Goal: Information Seeking & Learning: Check status

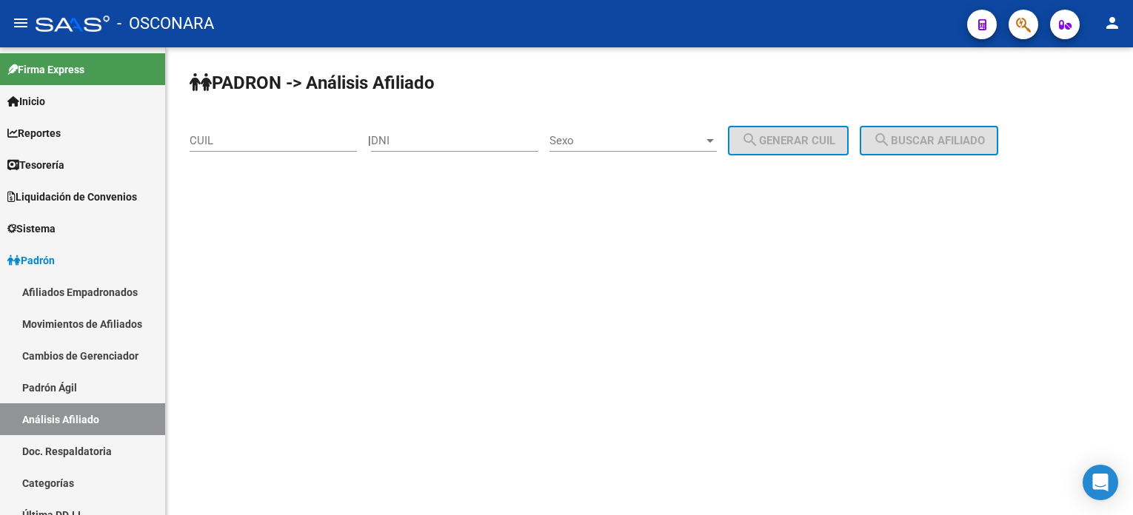
click at [305, 138] on input "CUIL" at bounding box center [273, 140] width 167 height 13
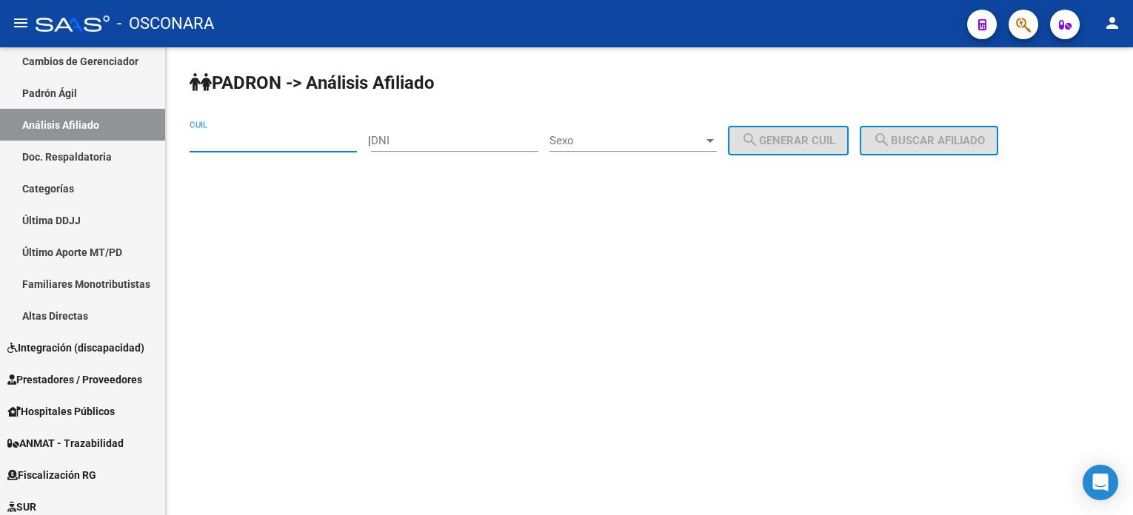
paste input "20-44932976-8"
click at [944, 152] on button "search Buscar afiliado" at bounding box center [929, 141] width 138 height 30
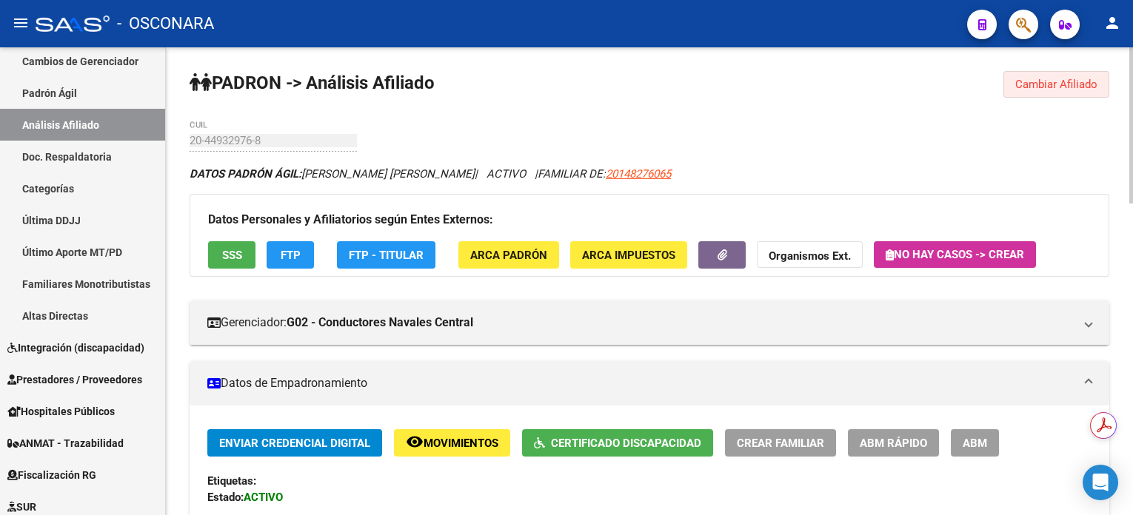
click at [1027, 86] on span "Cambiar Afiliado" at bounding box center [1056, 84] width 82 height 13
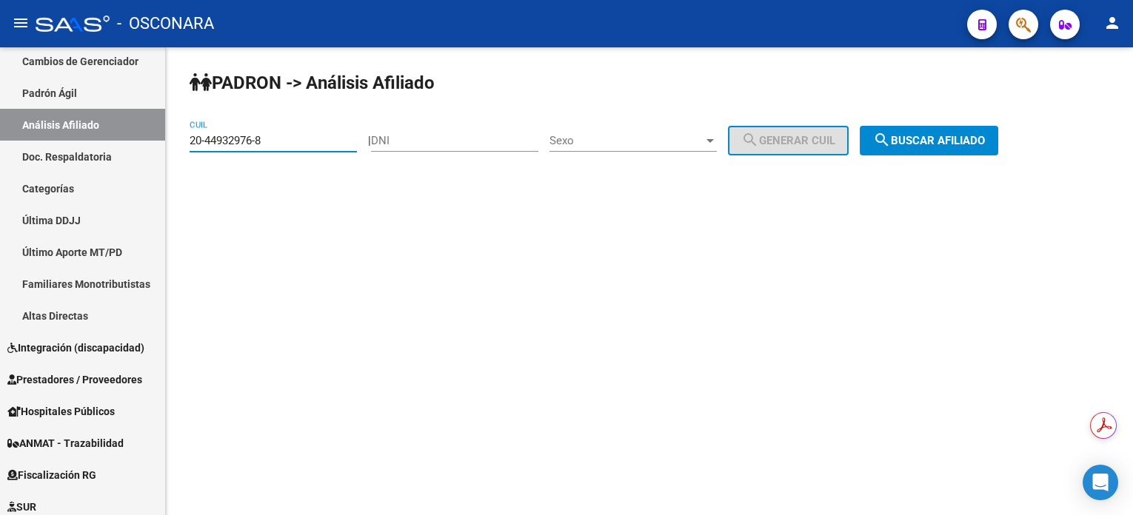
drag, startPoint x: 339, startPoint y: 142, endPoint x: 173, endPoint y: 141, distance: 165.9
click at [173, 141] on div "PADRON -> Análisis Afiliado 20-44932976-8 CUIL | DNI Sexo Sexo search Generar C…" at bounding box center [649, 125] width 967 height 156
paste input "5191153-9"
type input "20-45191153-9"
click at [937, 136] on span "search Buscar afiliado" at bounding box center [929, 140] width 112 height 13
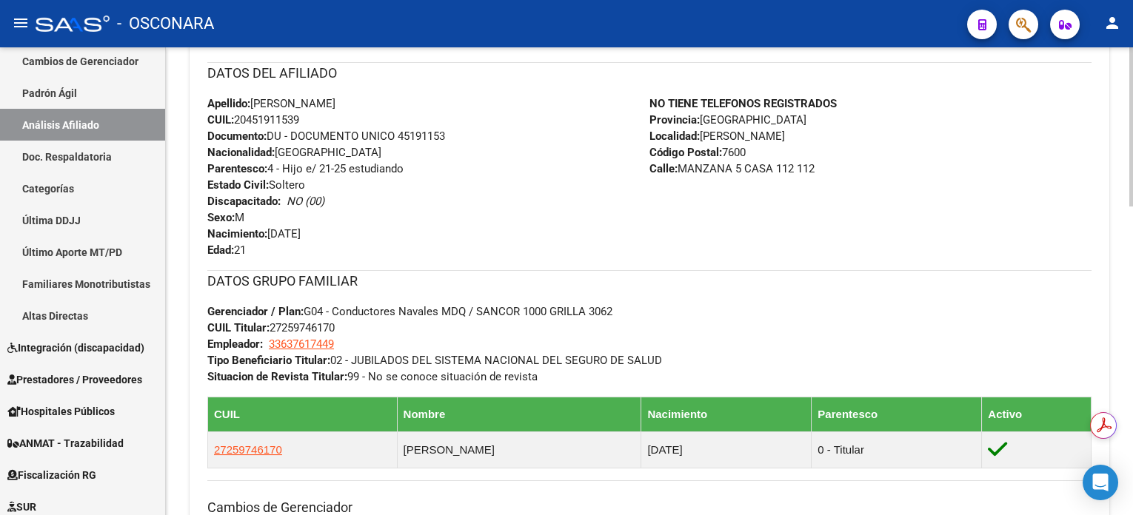
scroll to position [592, 0]
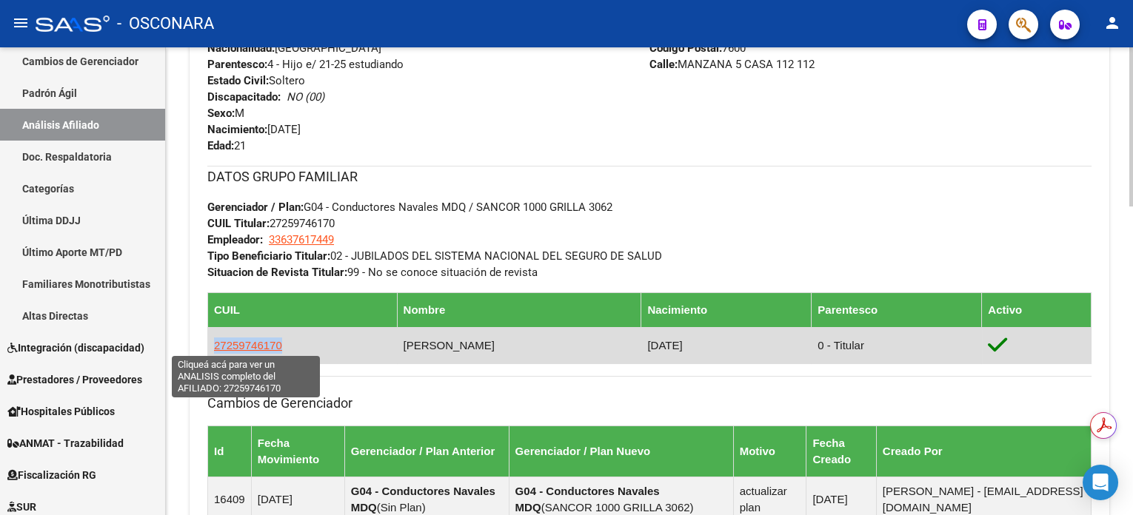
drag, startPoint x: 286, startPoint y: 343, endPoint x: 213, endPoint y: 348, distance: 72.8
click at [213, 348] on td "27259746170" at bounding box center [303, 345] width 190 height 36
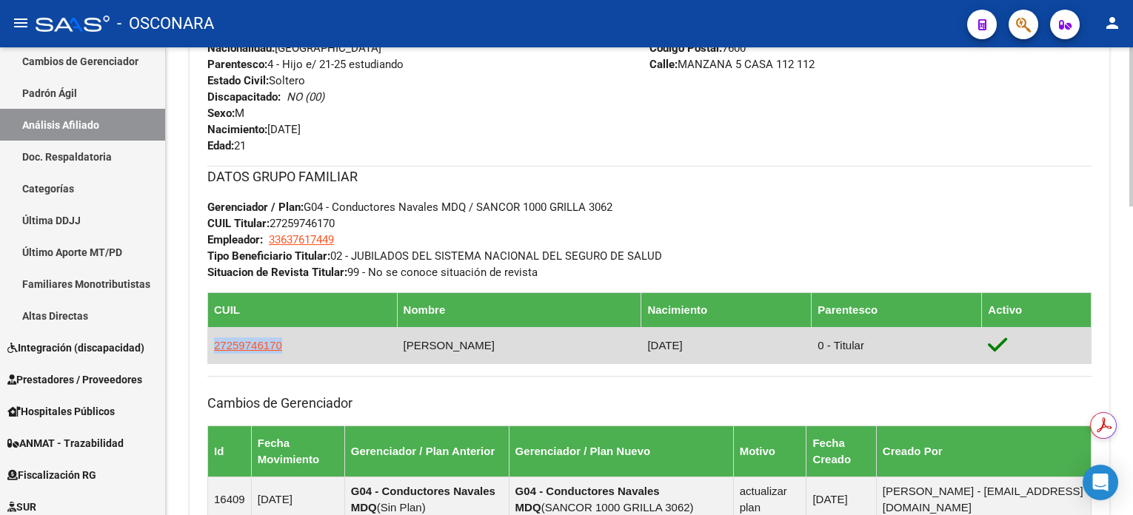
copy span "27259746170"
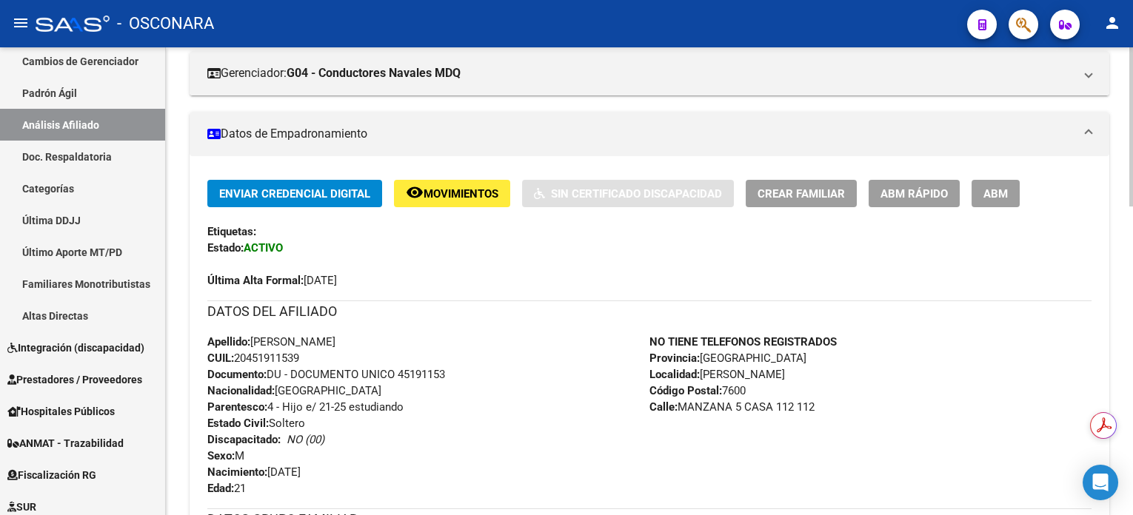
scroll to position [197, 0]
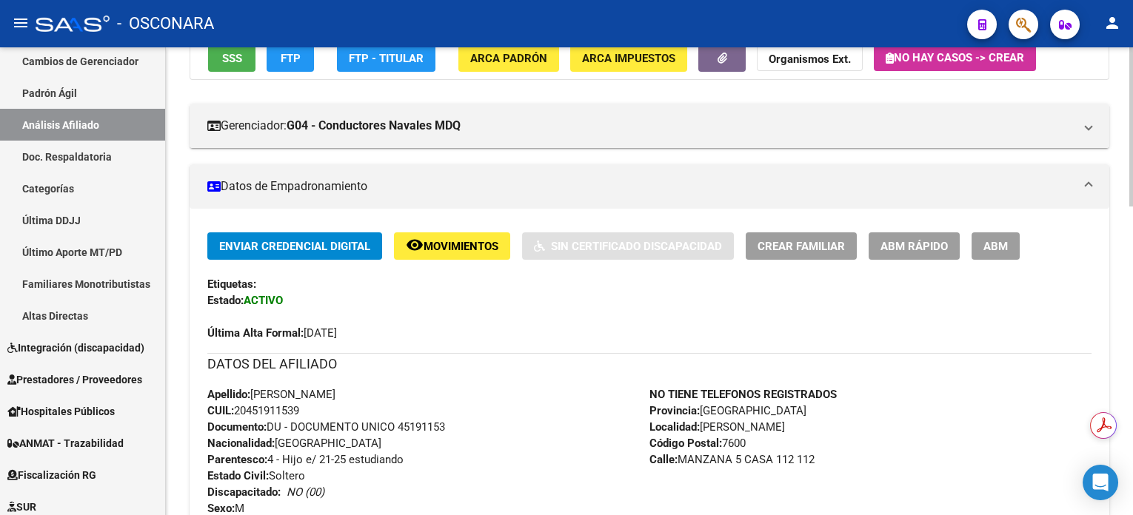
click at [263, 410] on span "CUIL: 20451911539" at bounding box center [253, 410] width 92 height 13
click at [264, 409] on span "CUIL: 20451911539" at bounding box center [253, 410] width 92 height 13
copy span "20451911539"
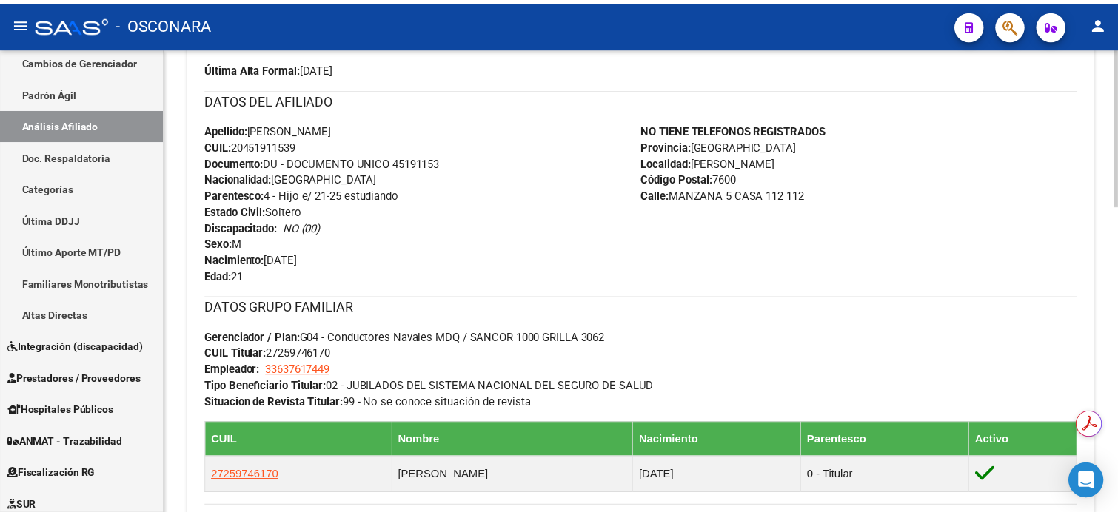
scroll to position [458, 0]
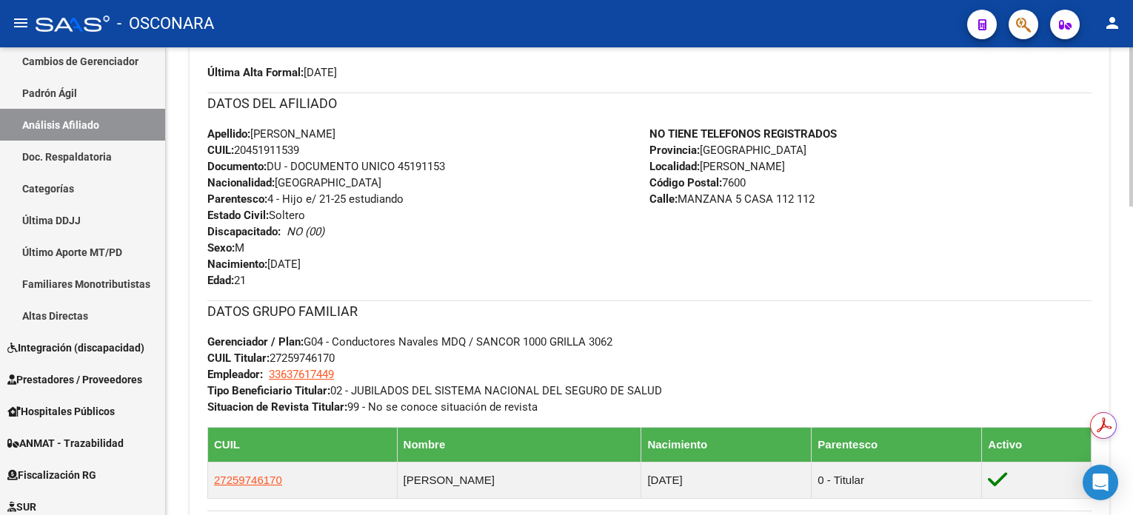
click at [1130, 310] on div at bounding box center [1131, 281] width 4 height 159
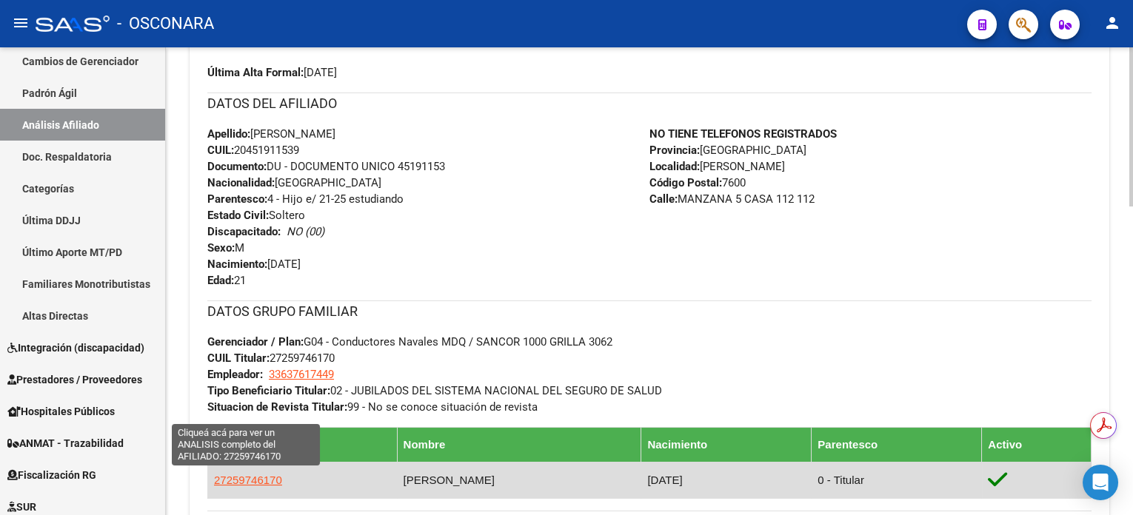
click at [233, 477] on span "27259746170" at bounding box center [248, 480] width 68 height 13
type textarea "27259746170"
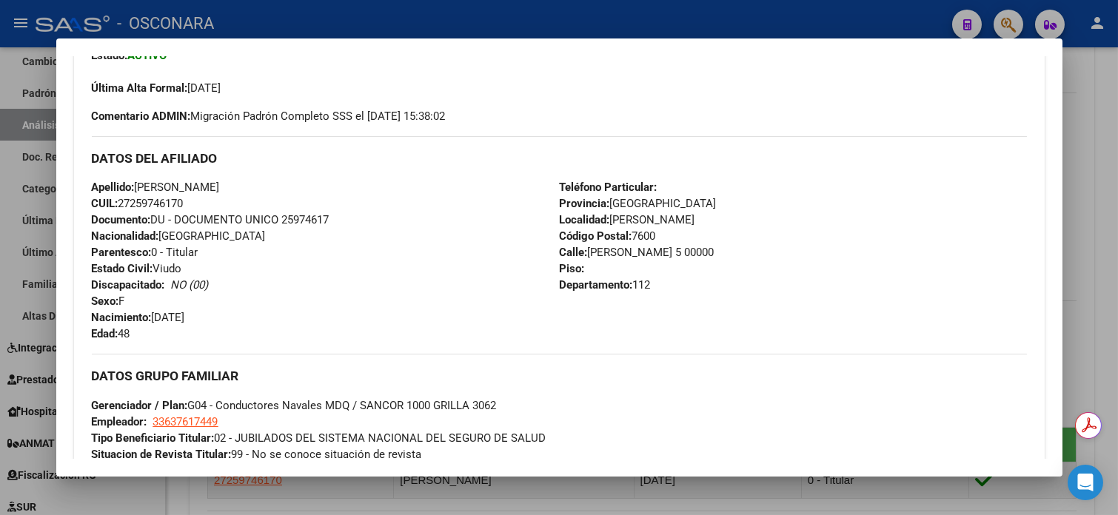
scroll to position [197, 0]
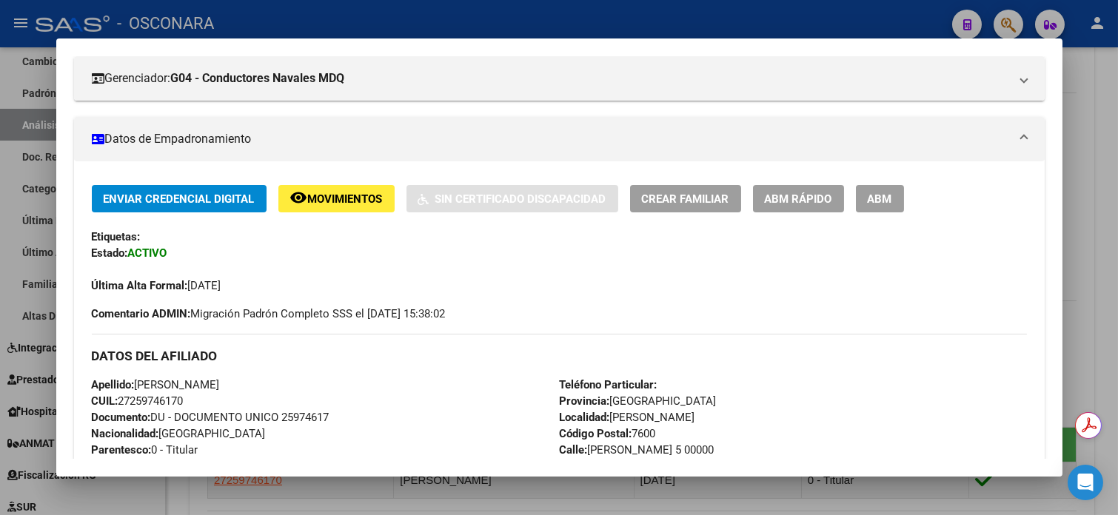
click at [310, 194] on span "Movimientos" at bounding box center [345, 199] width 75 height 13
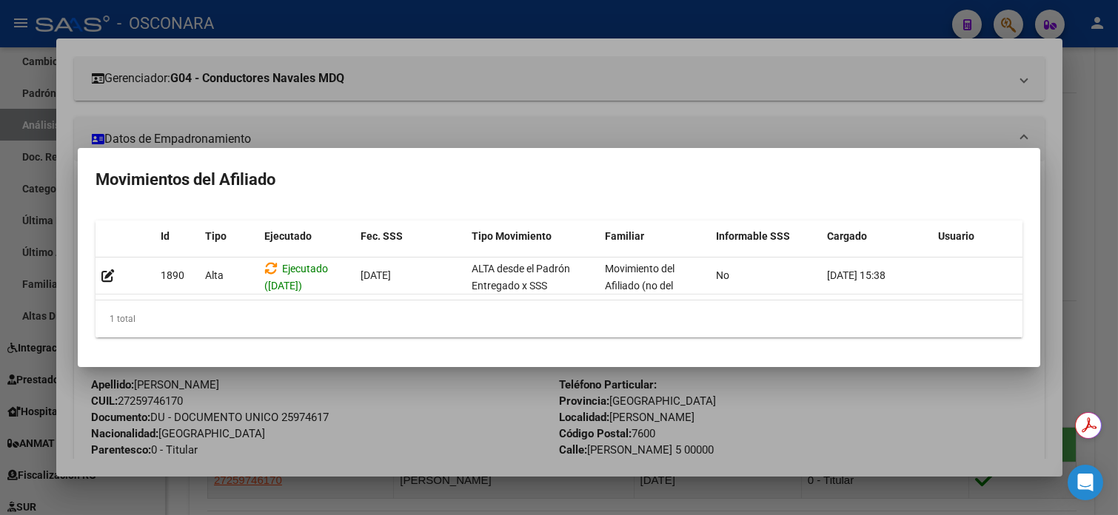
click at [635, 4] on div at bounding box center [559, 257] width 1118 height 515
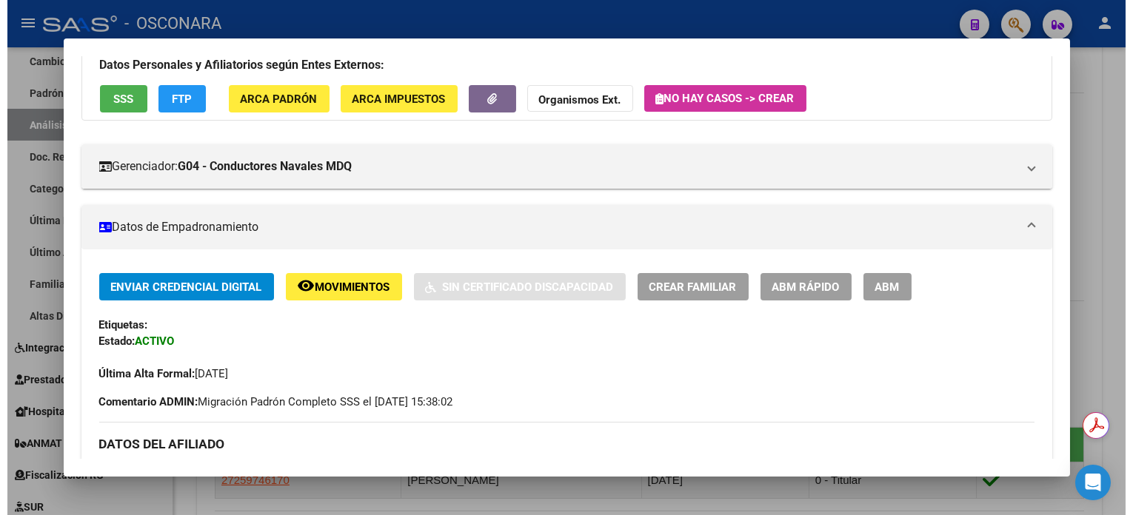
scroll to position [0, 0]
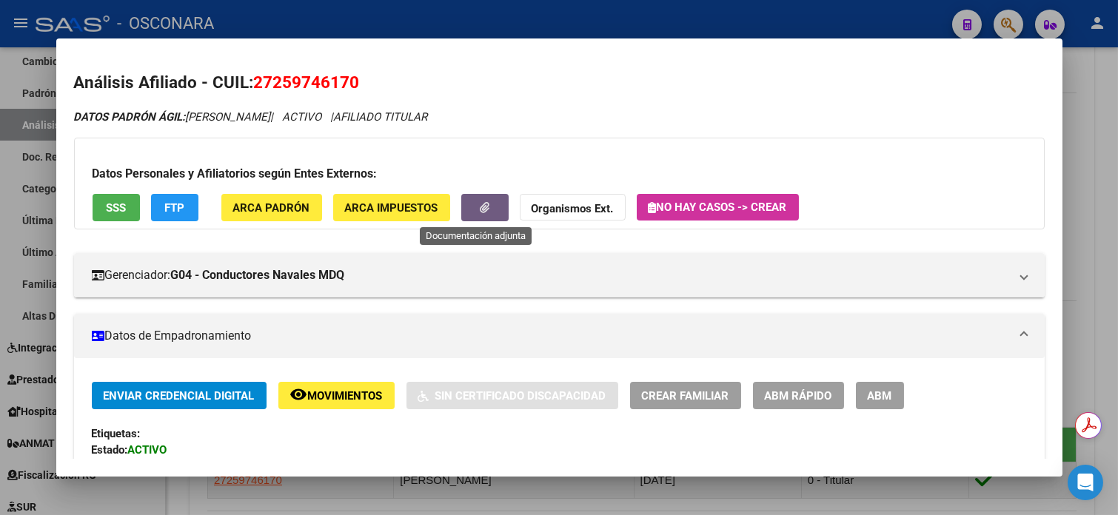
click at [496, 209] on button "button" at bounding box center [484, 207] width 47 height 27
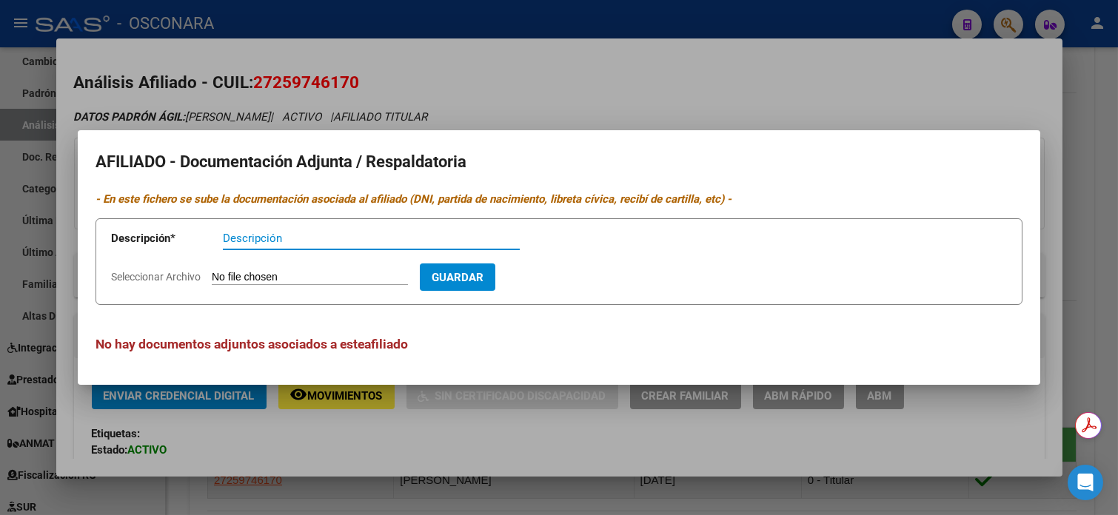
click at [704, 35] on div at bounding box center [559, 257] width 1118 height 515
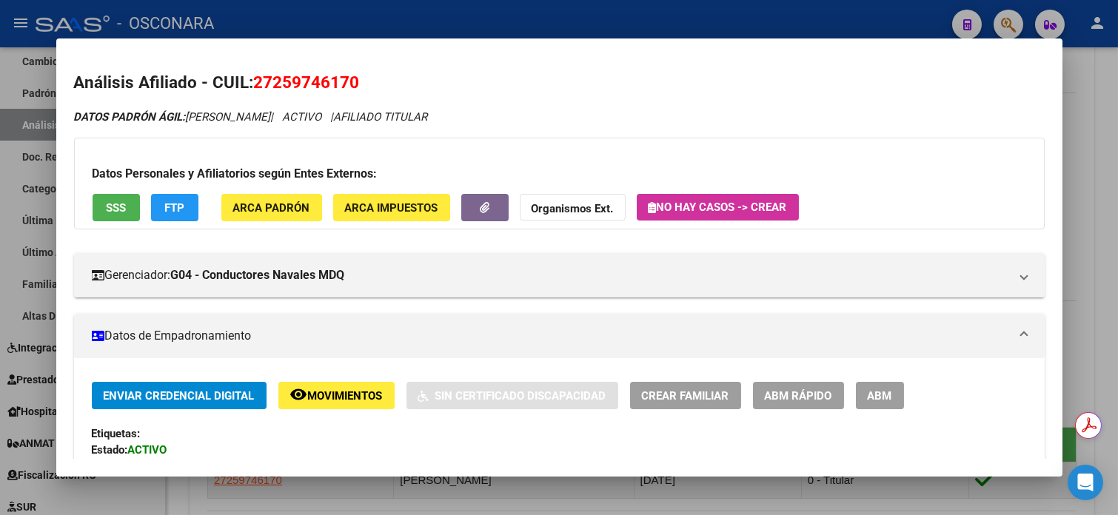
click at [326, 84] on span "27259746170" at bounding box center [307, 82] width 106 height 19
copy span "27259746170"
click at [1063, 130] on mat-dialog-content "Análisis Afiliado - CUIL: 27259746170 DATOS PADRÓN ÁGIL: [PERSON_NAME] | ACTIVO…" at bounding box center [559, 257] width 1006 height 403
click at [1076, 127] on div at bounding box center [559, 257] width 1118 height 515
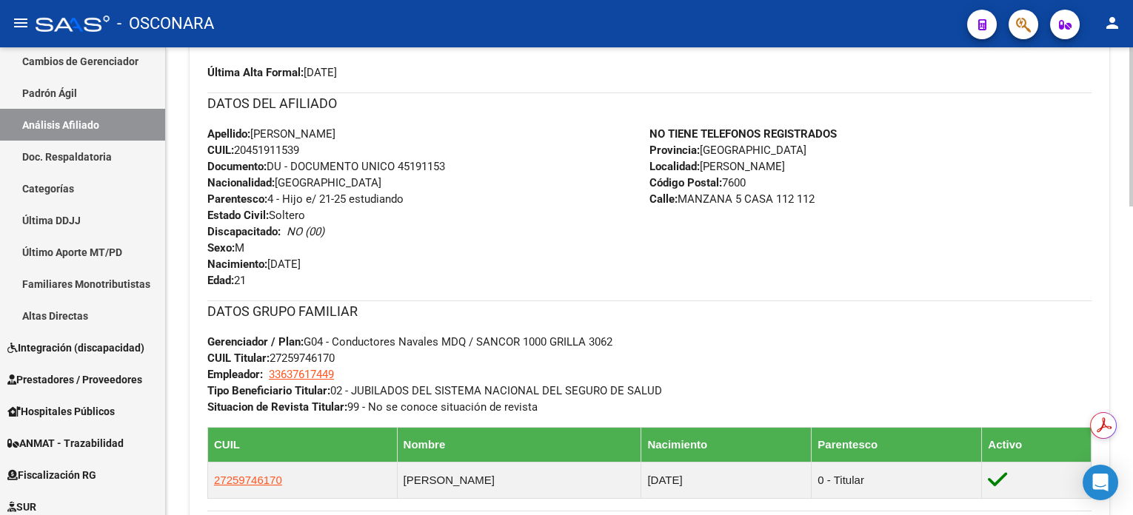
drag, startPoint x: 259, startPoint y: 133, endPoint x: 349, endPoint y: 138, distance: 89.7
click at [335, 138] on span "Apellido: [PERSON_NAME]" at bounding box center [271, 133] width 128 height 13
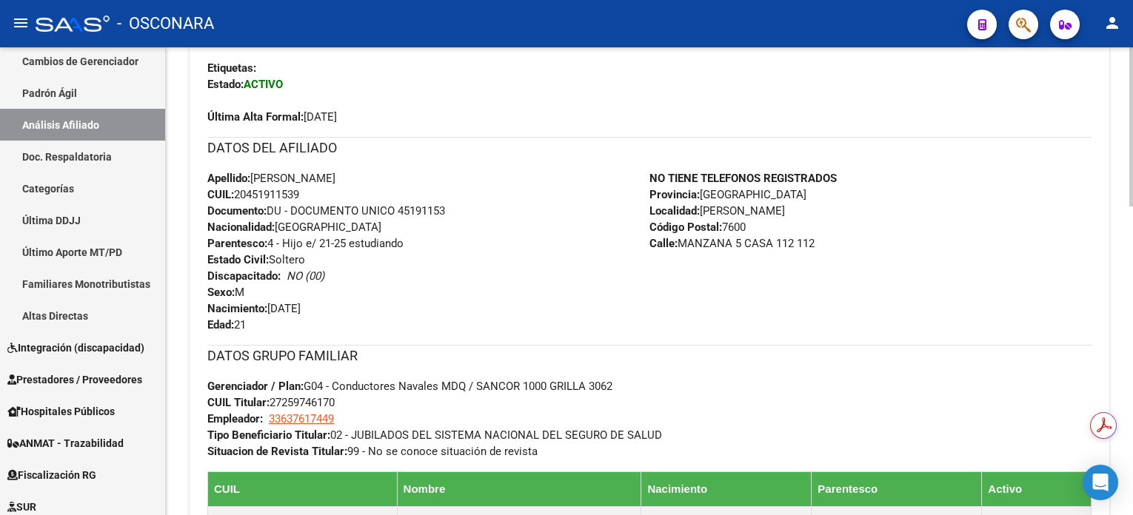
scroll to position [63, 0]
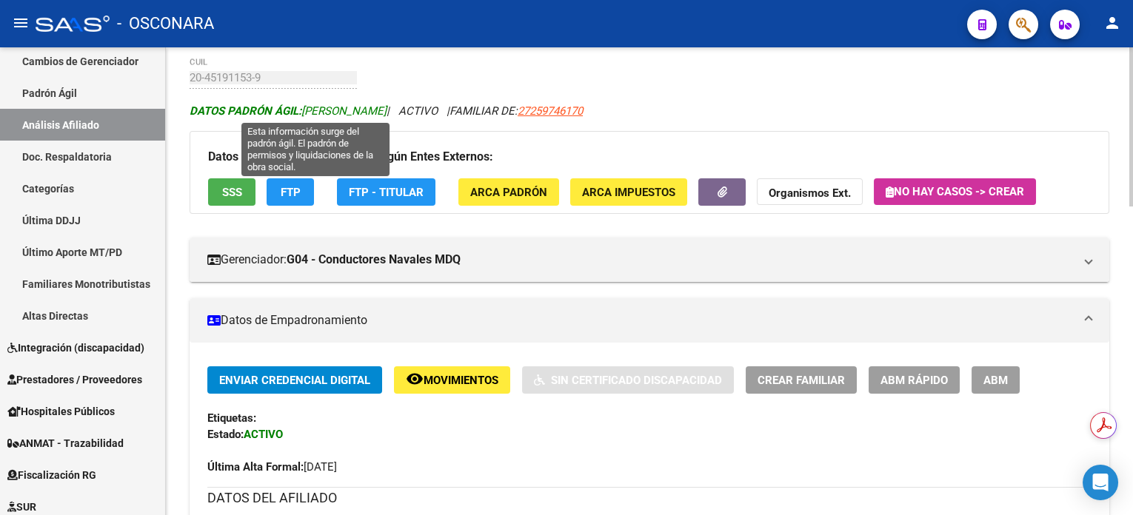
drag, startPoint x: 305, startPoint y: 106, endPoint x: 435, endPoint y: 110, distance: 130.4
click at [387, 110] on span "DATOS PADRÓN ÁGIL: [PERSON_NAME]" at bounding box center [288, 110] width 197 height 13
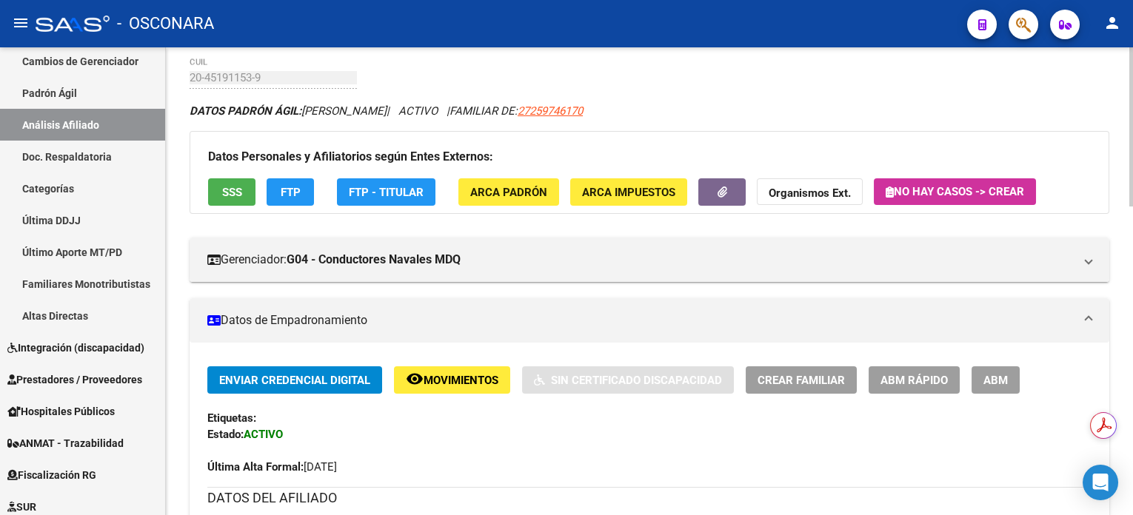
copy span "[PERSON_NAME]"
click at [997, 104] on div "DATOS PADRÓN ÁGIL: [PERSON_NAME] | ACTIVO | FAMILIAR DE: 27259746170" at bounding box center [650, 111] width 920 height 16
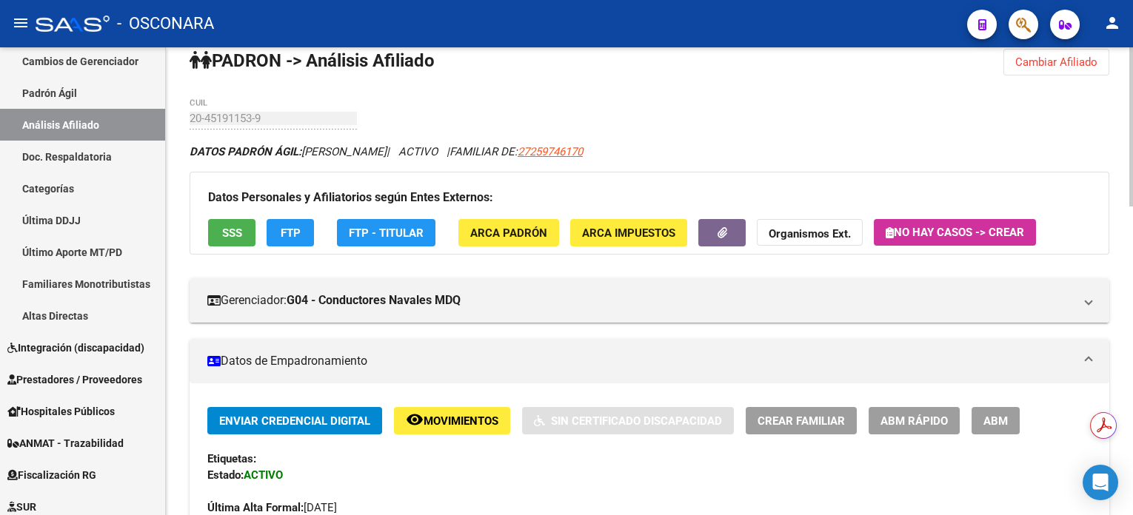
scroll to position [0, 0]
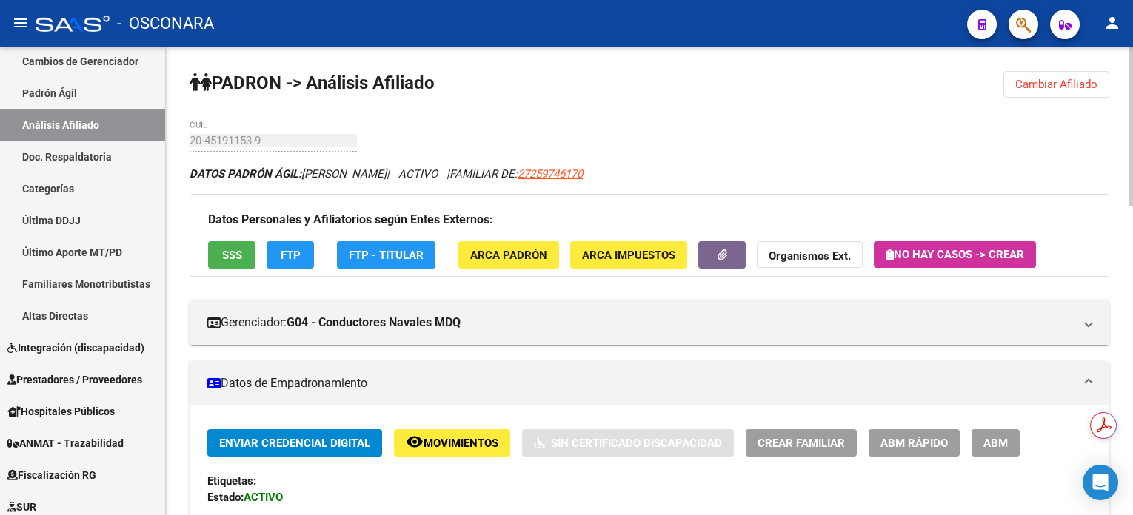
click at [991, 442] on span "ABM" at bounding box center [995, 443] width 24 height 13
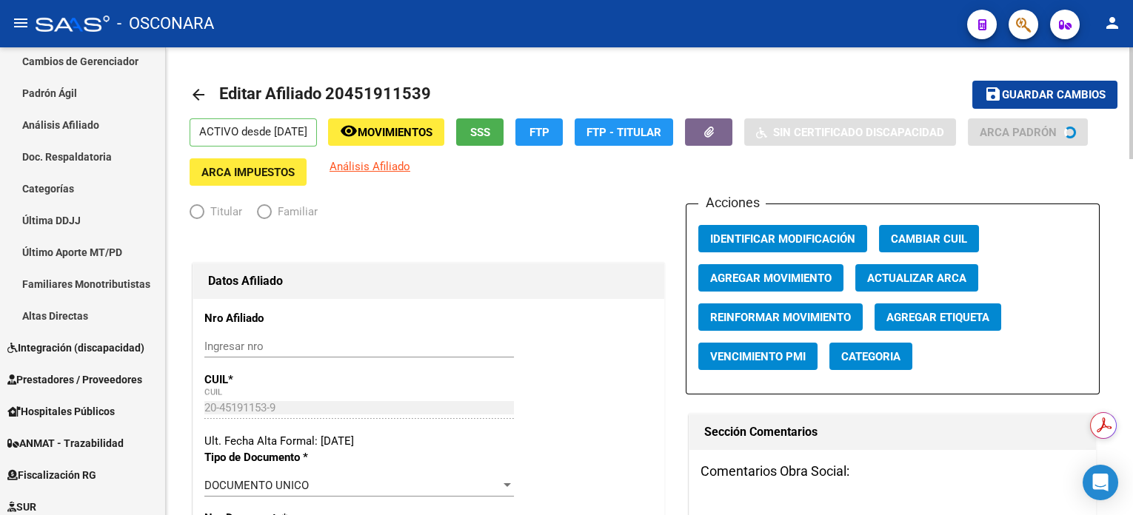
radio input "true"
type input "33-63761744-9"
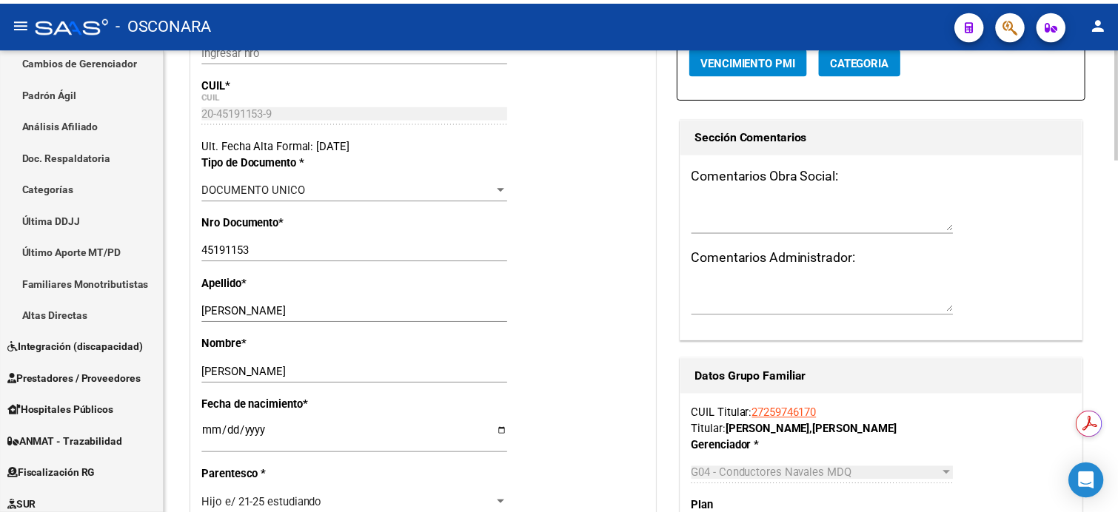
scroll to position [98, 0]
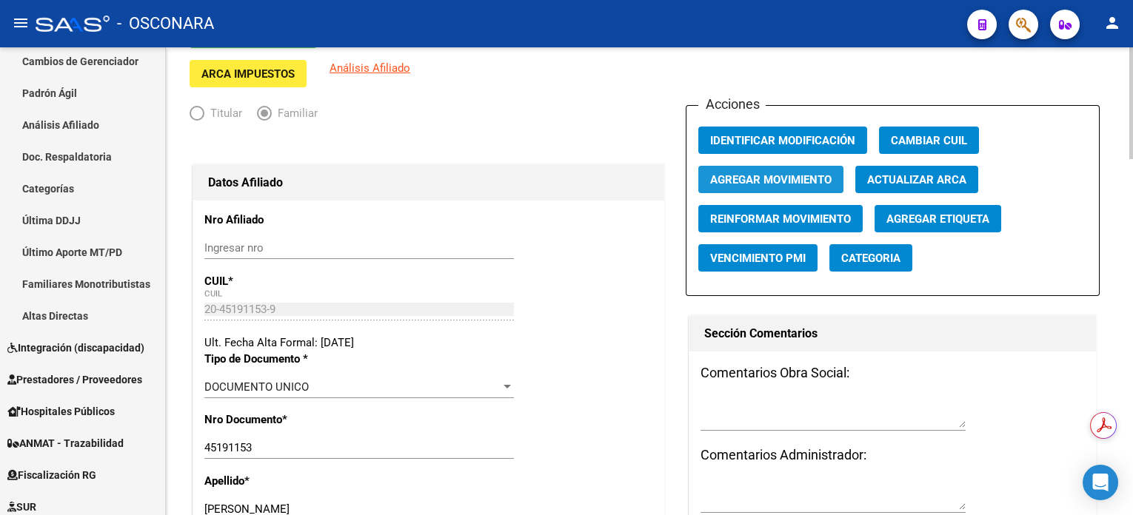
click at [740, 180] on span "Agregar Movimiento" at bounding box center [770, 179] width 121 height 13
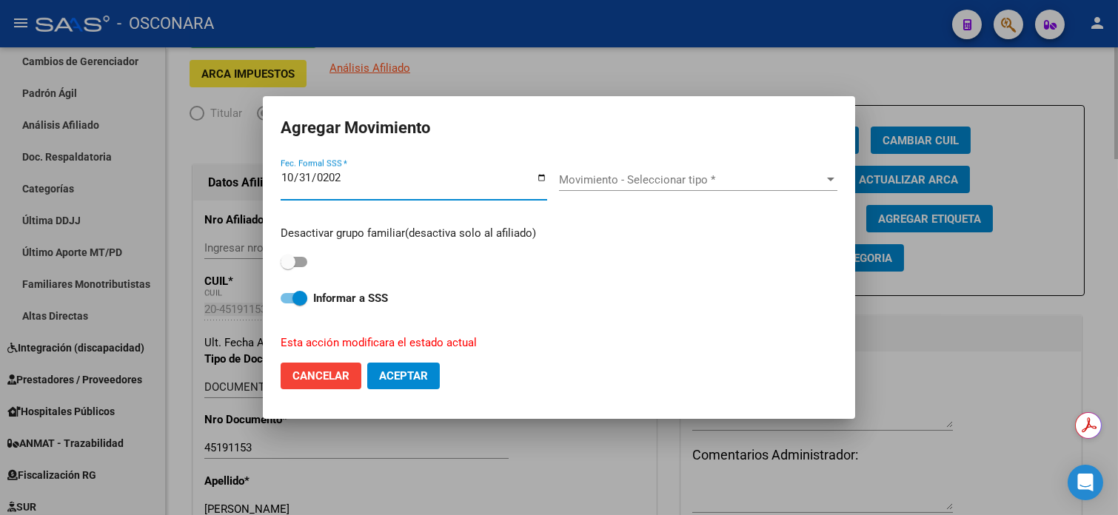
type input "[DATE]"
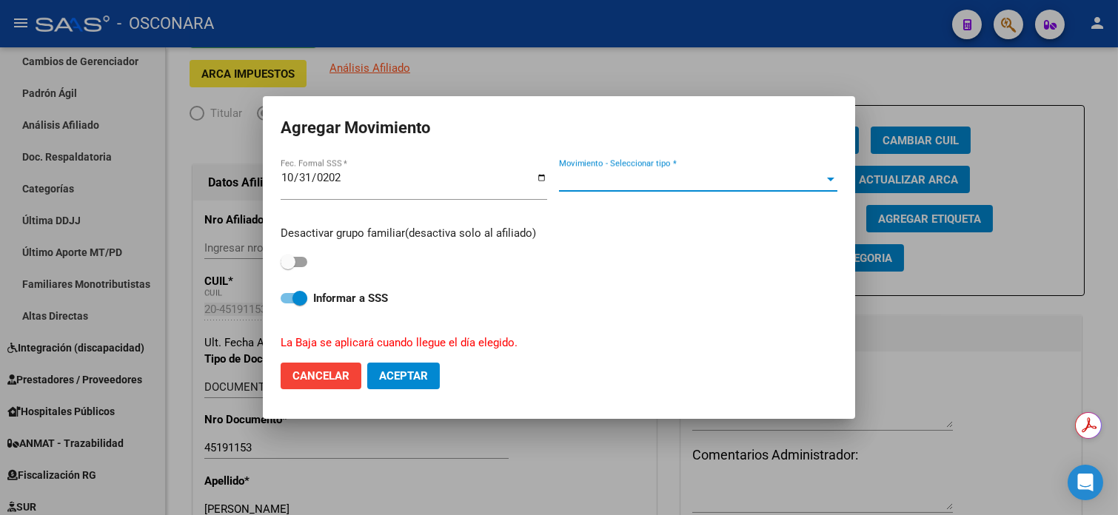
click at [713, 175] on span "Movimiento - Seleccionar tipo *" at bounding box center [691, 179] width 265 height 13
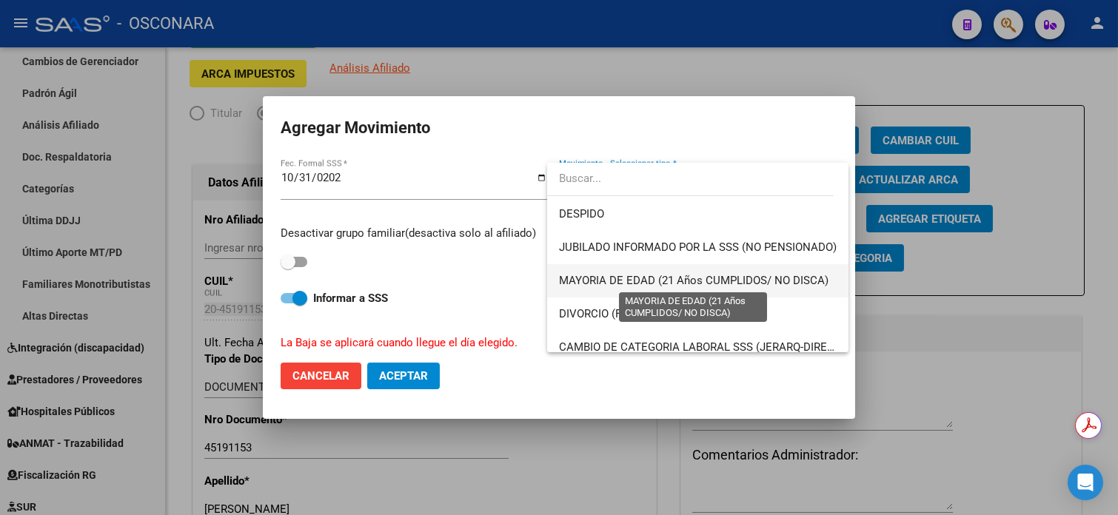
click at [723, 280] on span "MAYORIA DE EDAD (21 Años CUMPLIDOS/ NO DISCA)" at bounding box center [694, 280] width 270 height 13
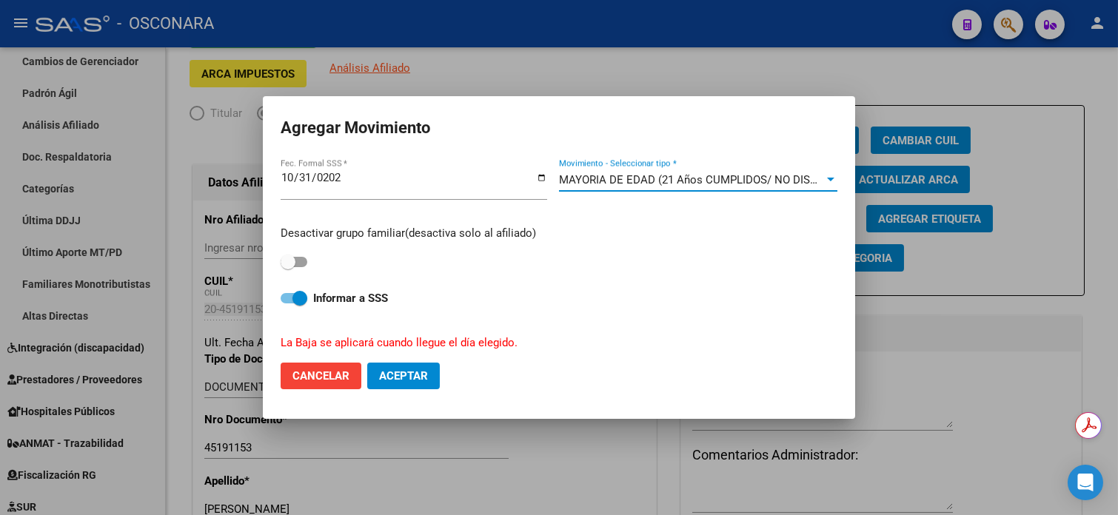
click at [306, 264] on span at bounding box center [294, 262] width 27 height 10
click at [288, 267] on input "checkbox" at bounding box center [287, 267] width 1 height 1
checkbox input "true"
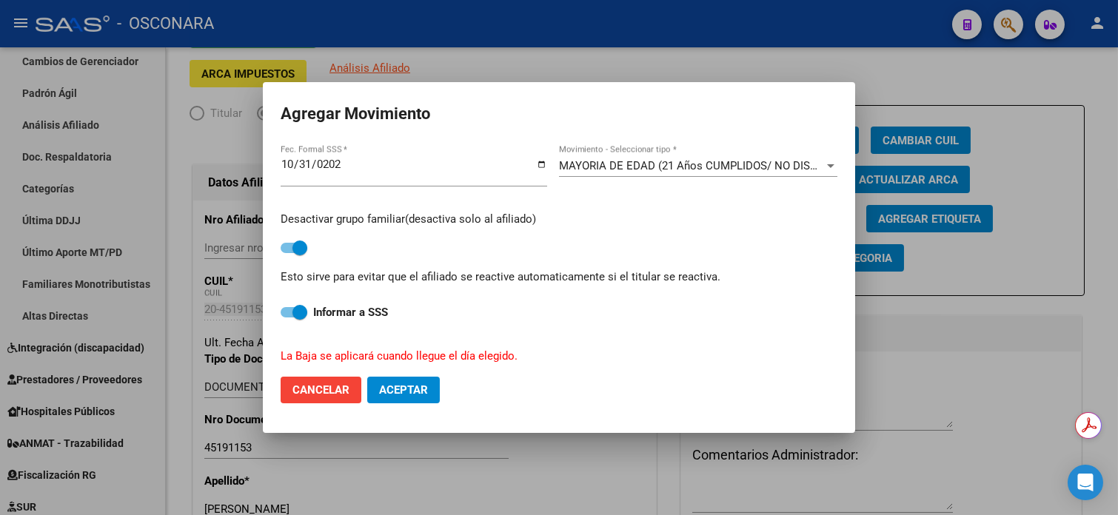
click at [424, 396] on span "Aceptar" at bounding box center [403, 390] width 49 height 13
checkbox input "false"
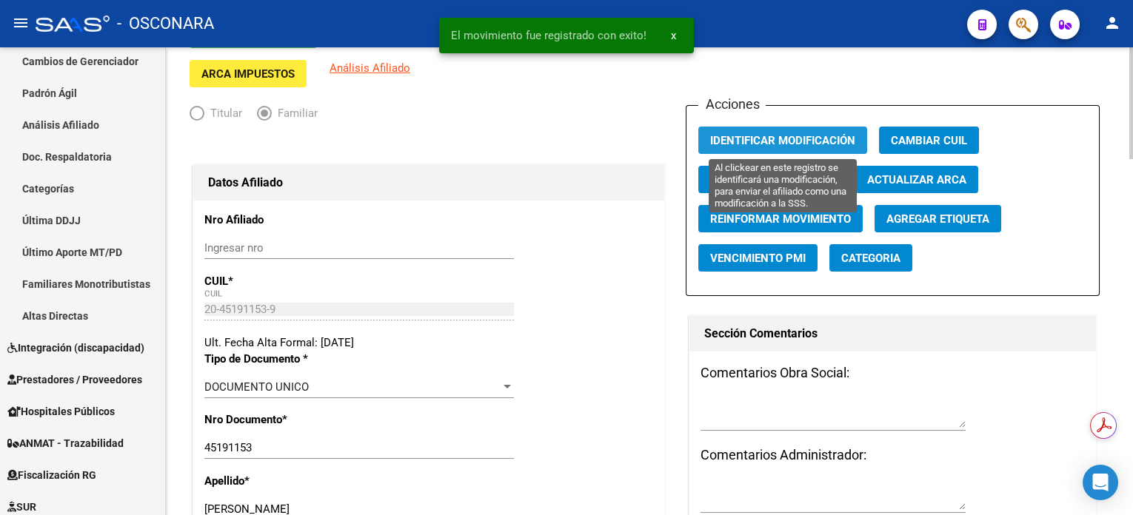
click at [775, 129] on button "Identificar Modificación" at bounding box center [782, 140] width 169 height 27
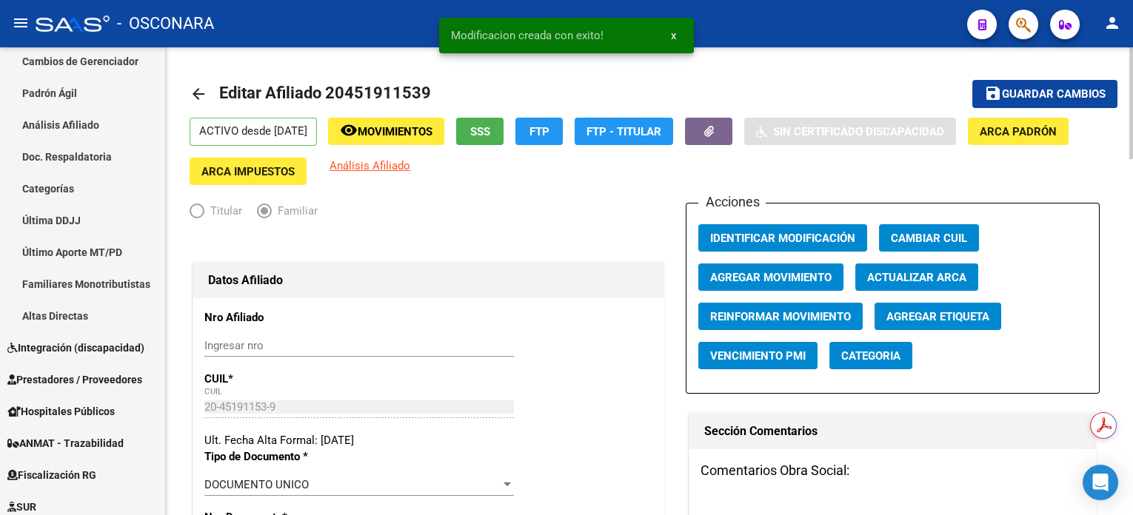
scroll to position [0, 0]
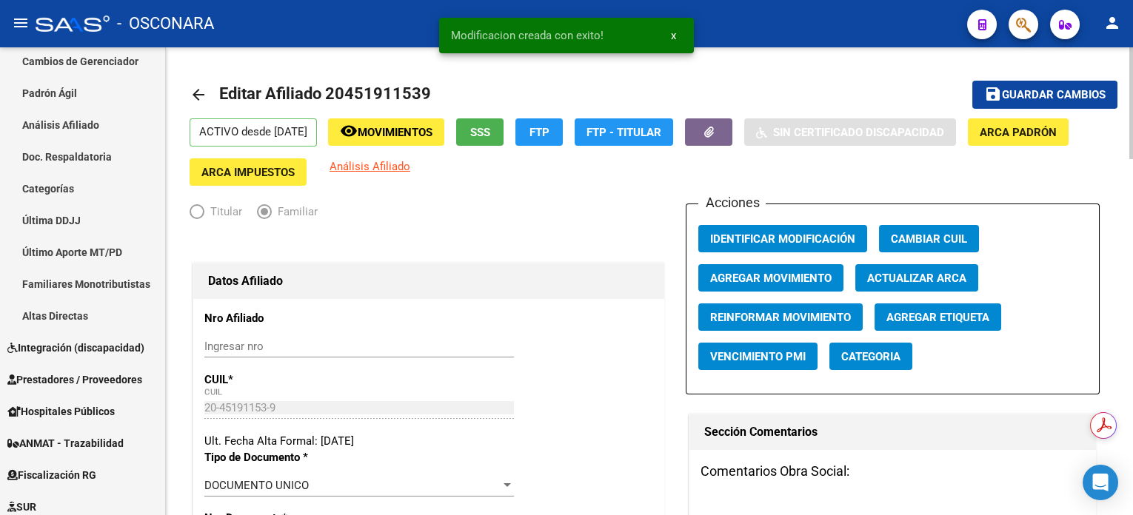
click at [1034, 76] on mat-toolbar-row "save Guardar cambios" at bounding box center [1020, 94] width 194 height 47
click at [1037, 91] on span "Guardar cambios" at bounding box center [1054, 95] width 104 height 13
click at [732, 140] on button "button" at bounding box center [708, 131] width 47 height 27
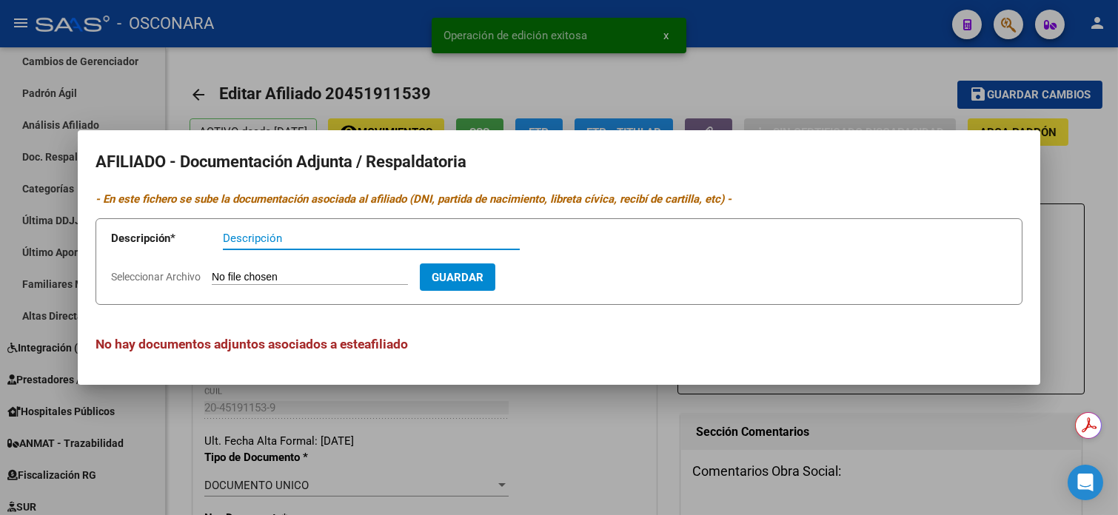
click at [826, 76] on div at bounding box center [559, 257] width 1118 height 515
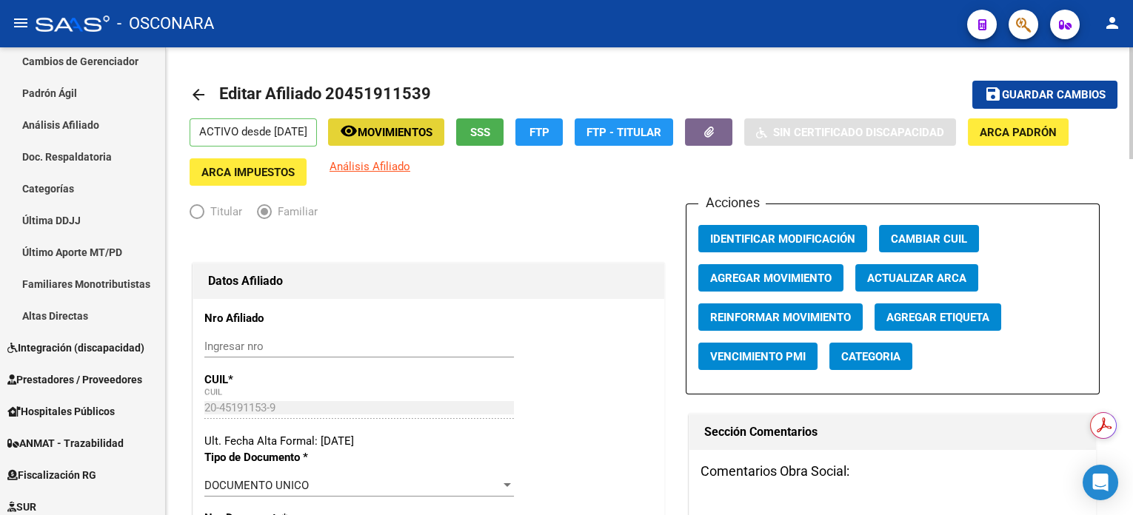
click at [432, 137] on span "Movimientos" at bounding box center [395, 132] width 75 height 13
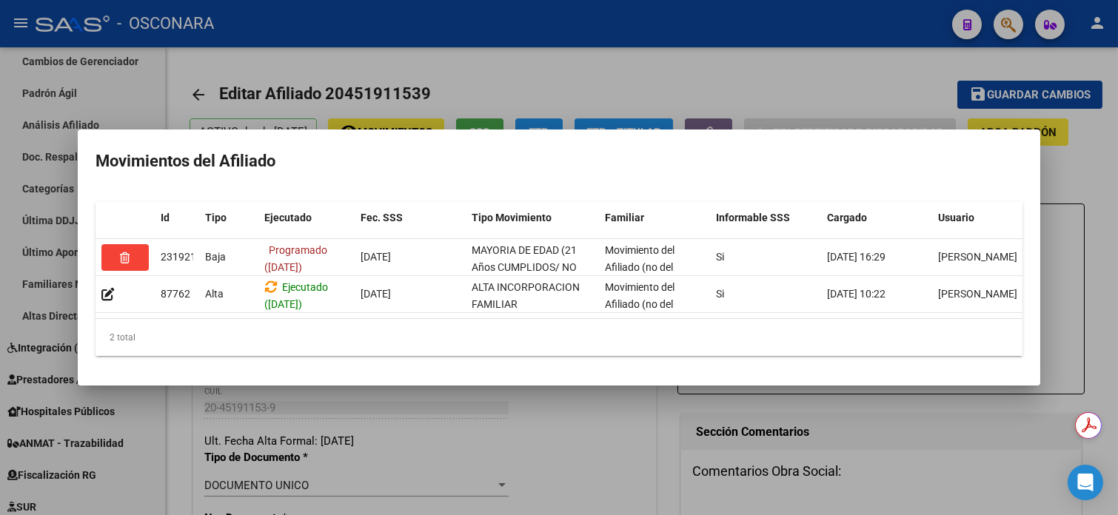
click at [516, 64] on div at bounding box center [559, 257] width 1118 height 515
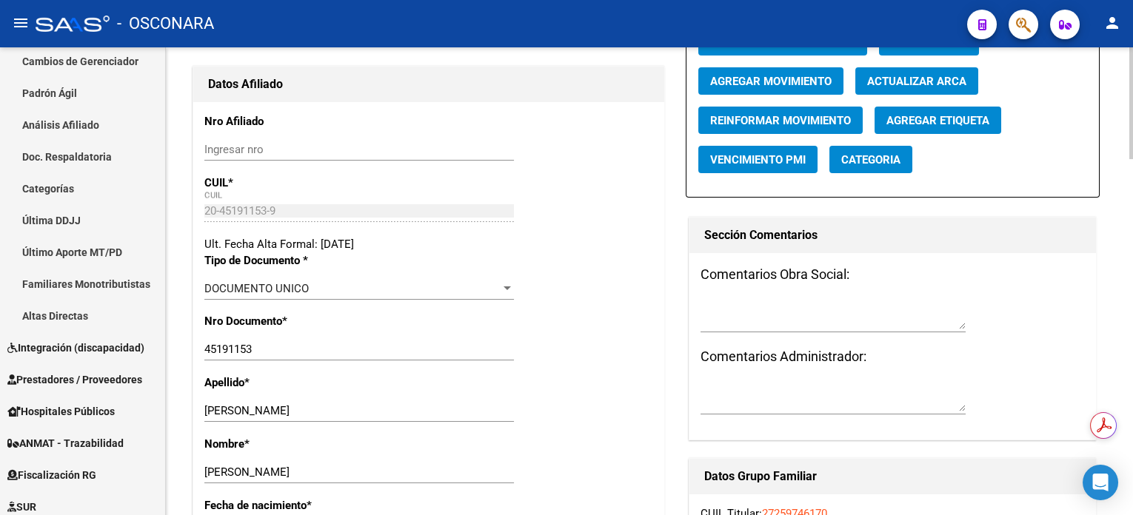
scroll to position [98, 0]
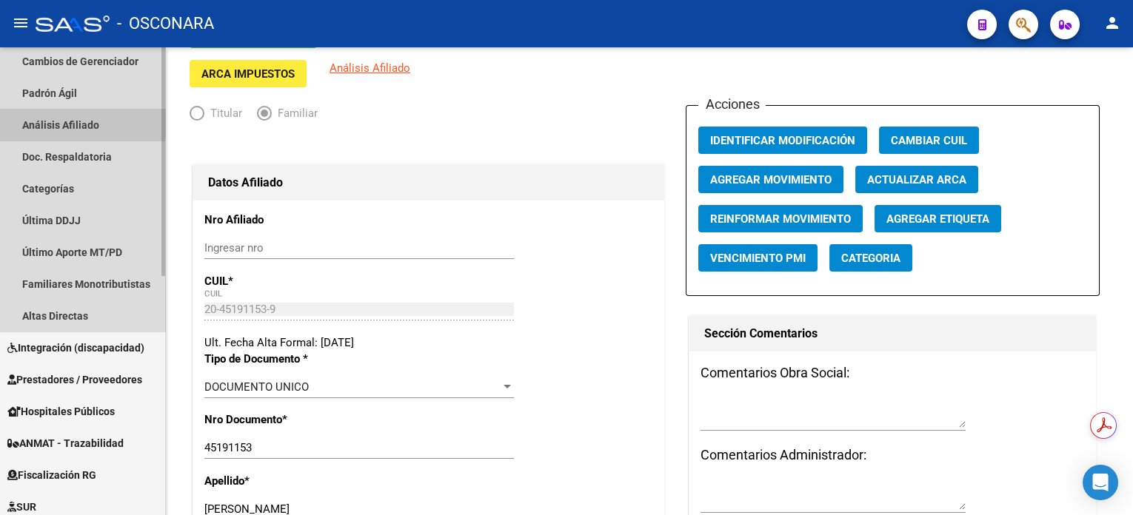
click at [67, 116] on link "Análisis Afiliado" at bounding box center [82, 125] width 165 height 32
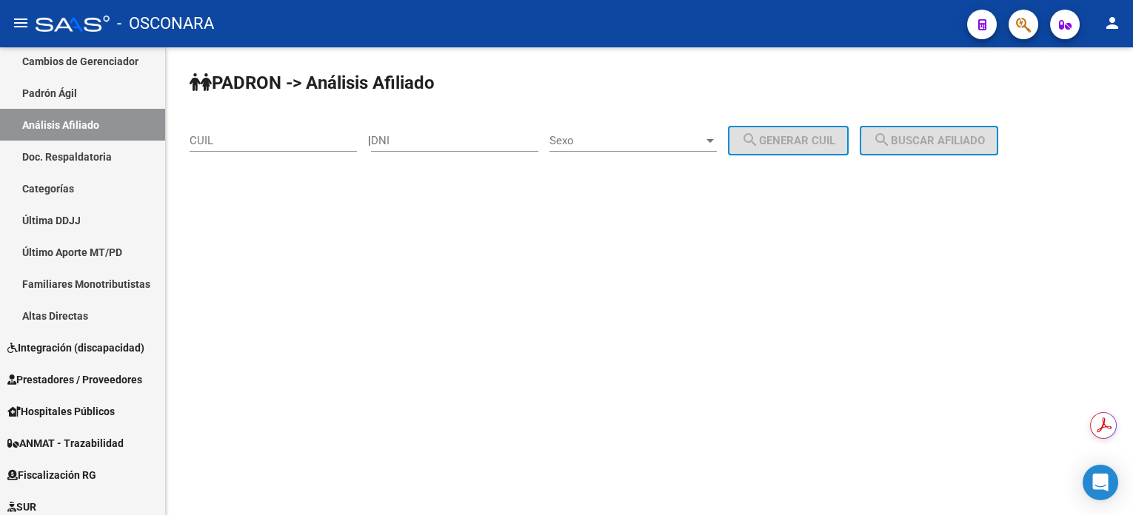
click at [330, 135] on input "CUIL" at bounding box center [273, 140] width 167 height 13
paste input "27-25974617-0"
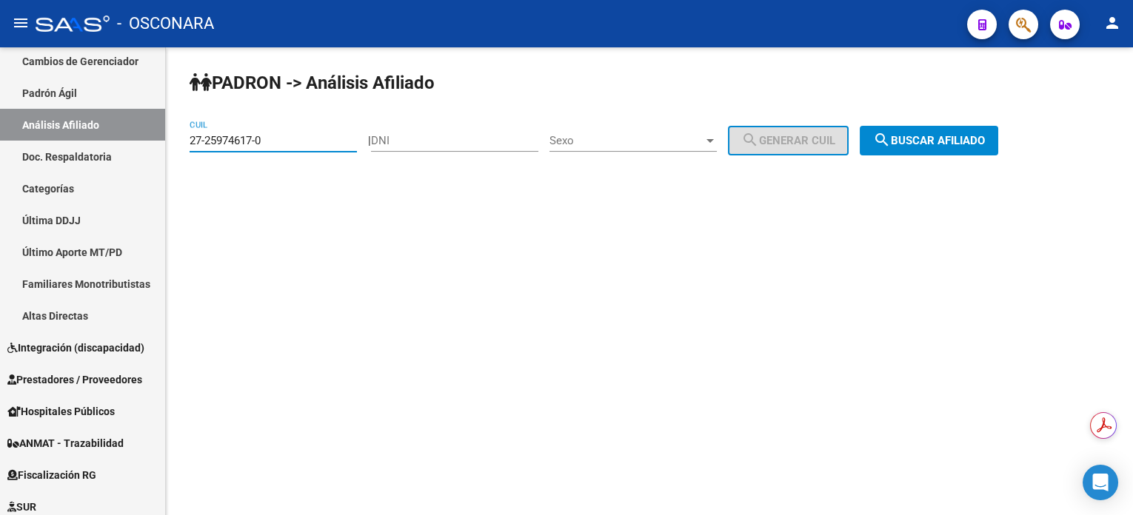
click at [954, 149] on button "search Buscar afiliado" at bounding box center [929, 141] width 138 height 30
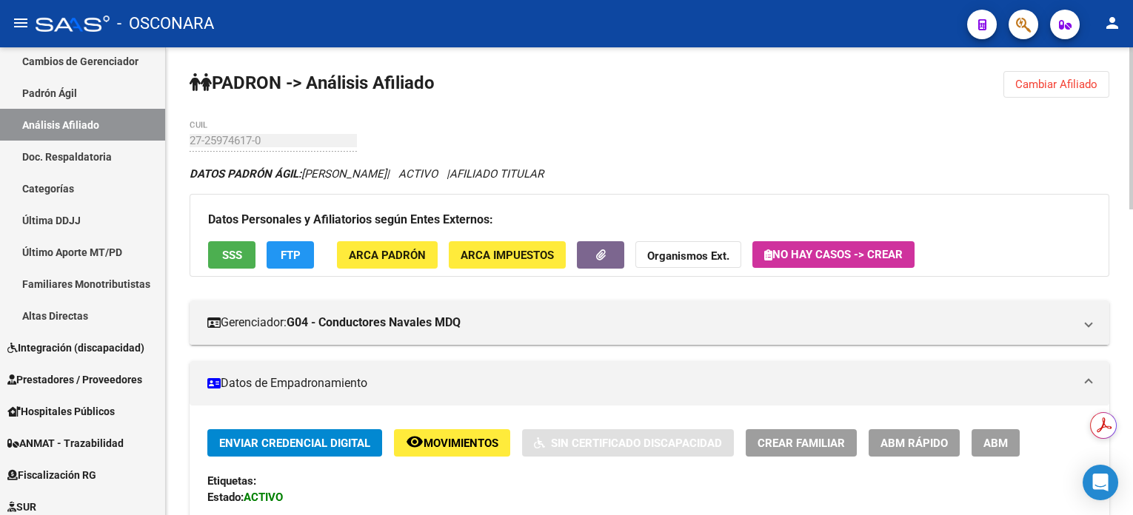
click at [1041, 90] on button "Cambiar Afiliado" at bounding box center [1056, 84] width 106 height 27
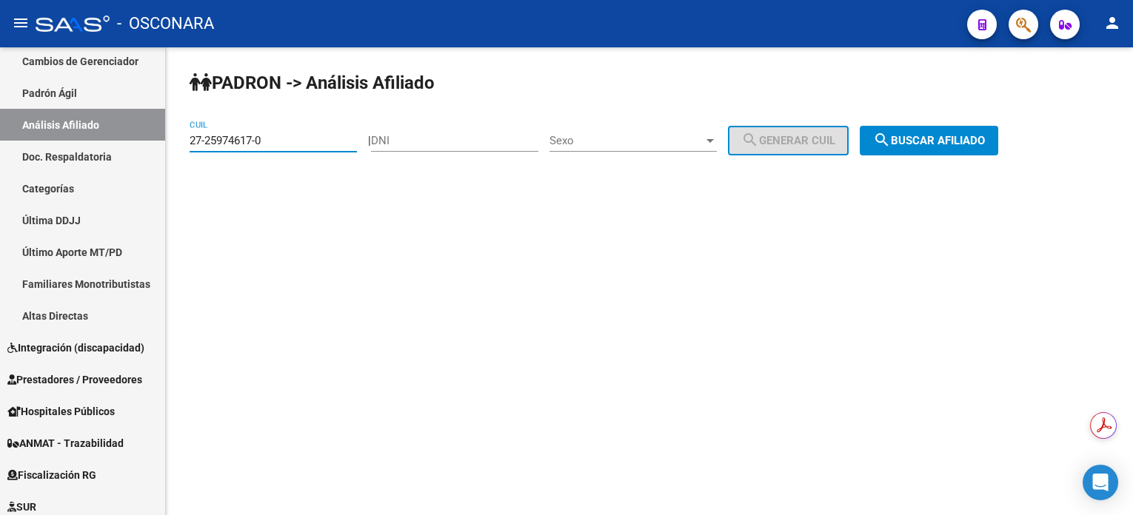
click at [312, 141] on input "27-25974617-0" at bounding box center [273, 140] width 167 height 13
paste input "53892200"
type input "27-53892200-0"
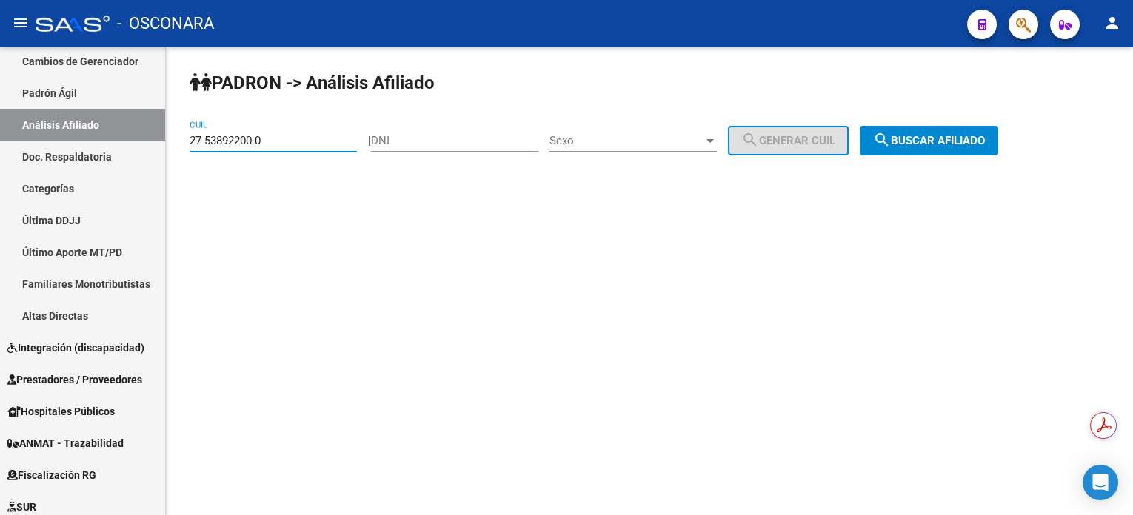
click at [891, 138] on mat-icon "search" at bounding box center [882, 140] width 18 height 18
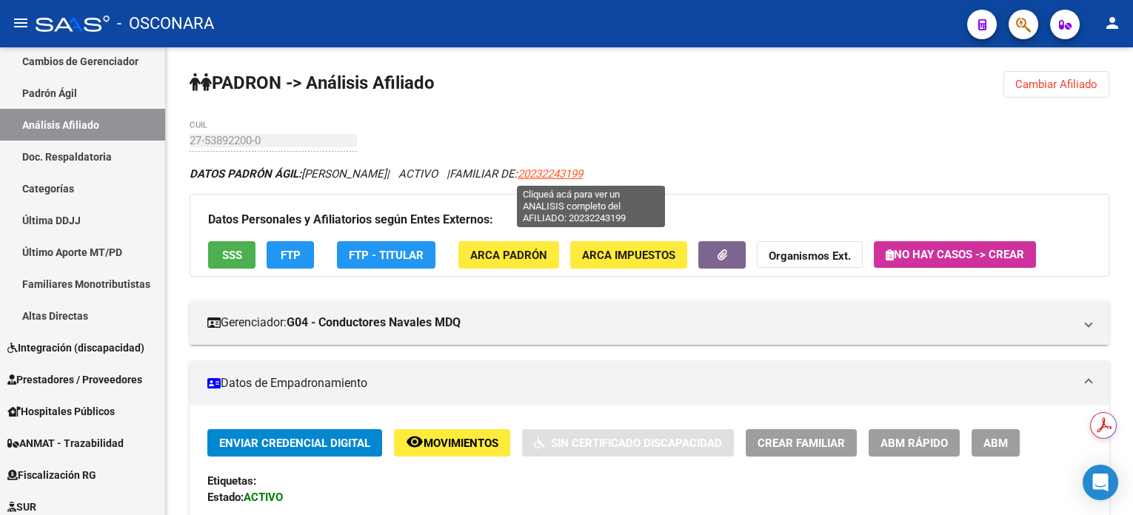
click at [583, 173] on span "20232243199" at bounding box center [550, 173] width 65 height 13
type textarea "20232243199"
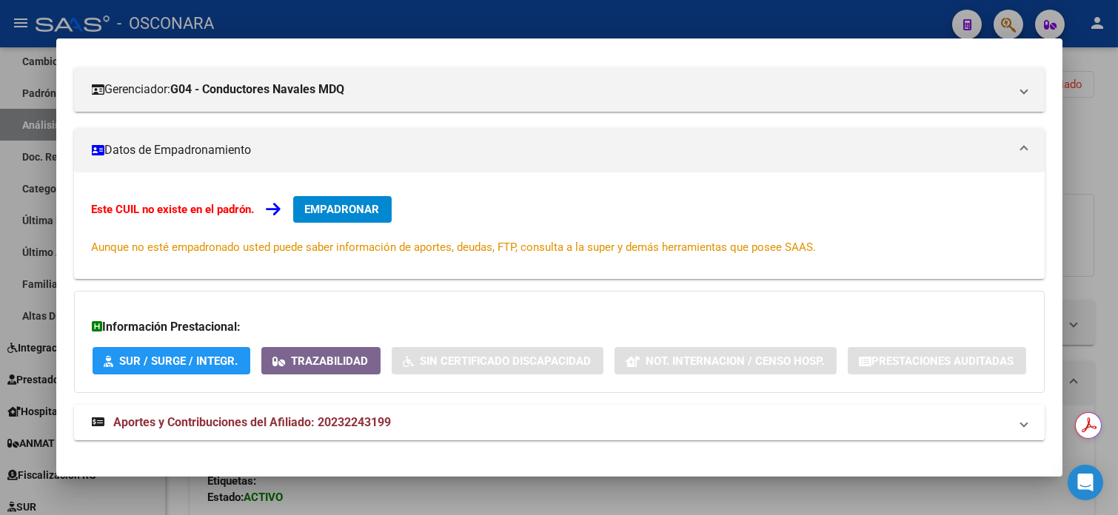
scroll to position [238, 0]
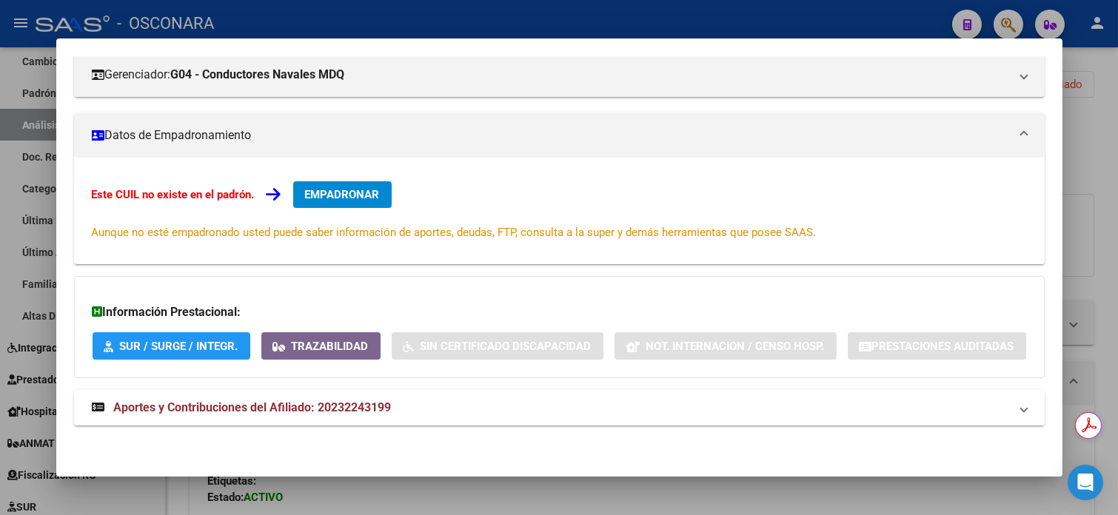
click at [329, 402] on span "Aportes y Contribuciones del Afiliado: 20232243199" at bounding box center [253, 408] width 278 height 14
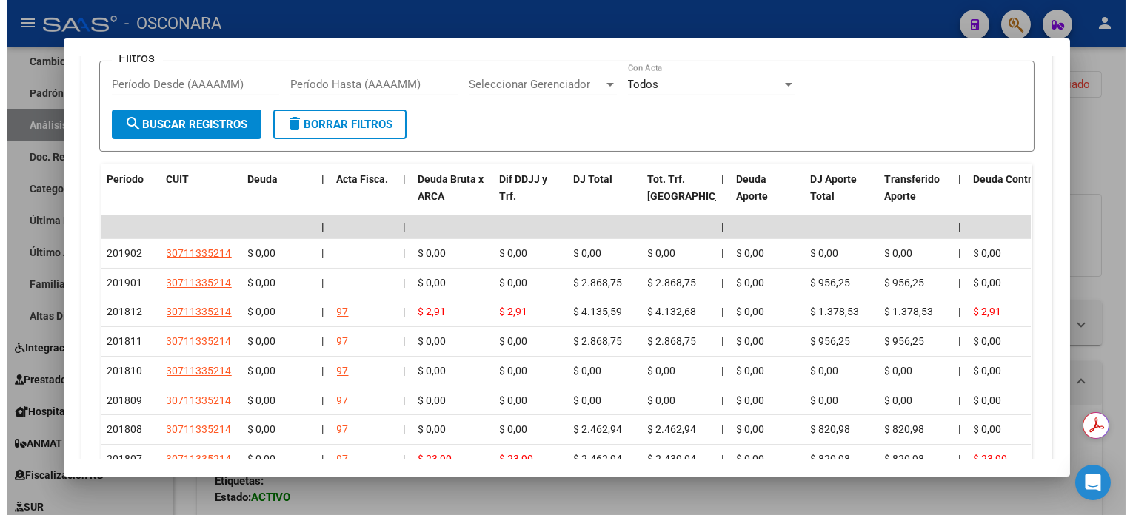
scroll to position [732, 0]
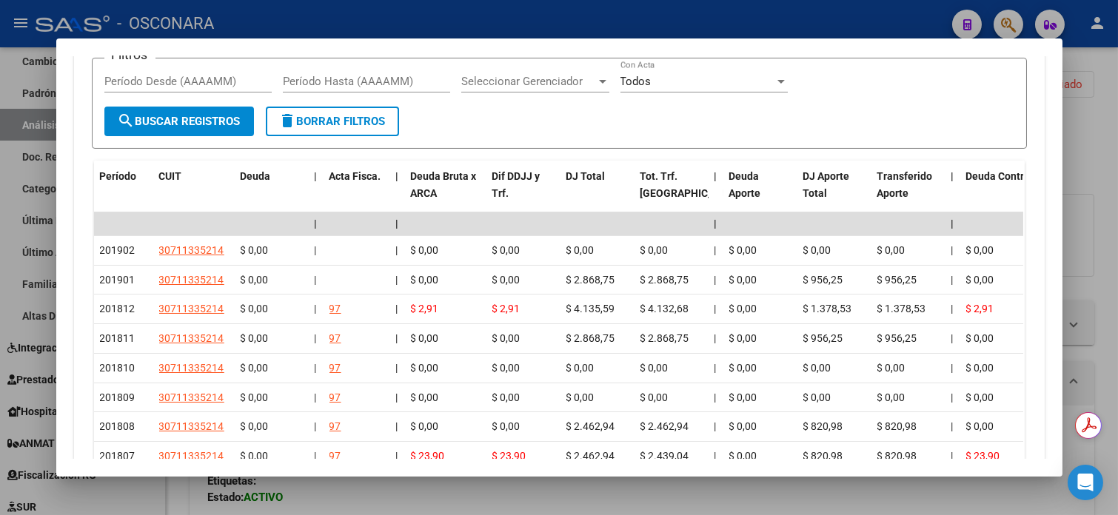
click at [1089, 173] on div at bounding box center [559, 257] width 1118 height 515
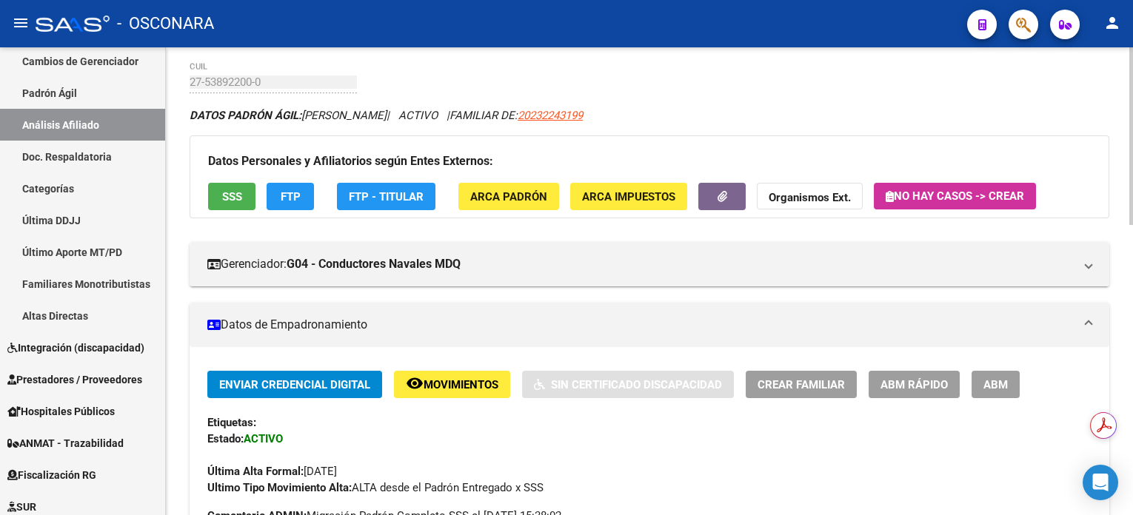
scroll to position [0, 0]
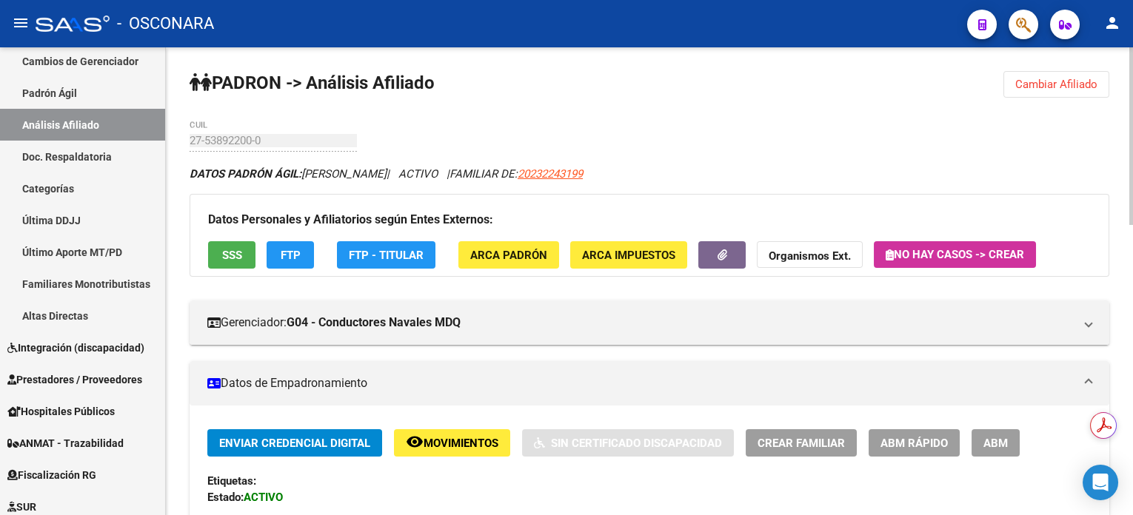
click at [1046, 84] on span "Cambiar Afiliado" at bounding box center [1056, 84] width 82 height 13
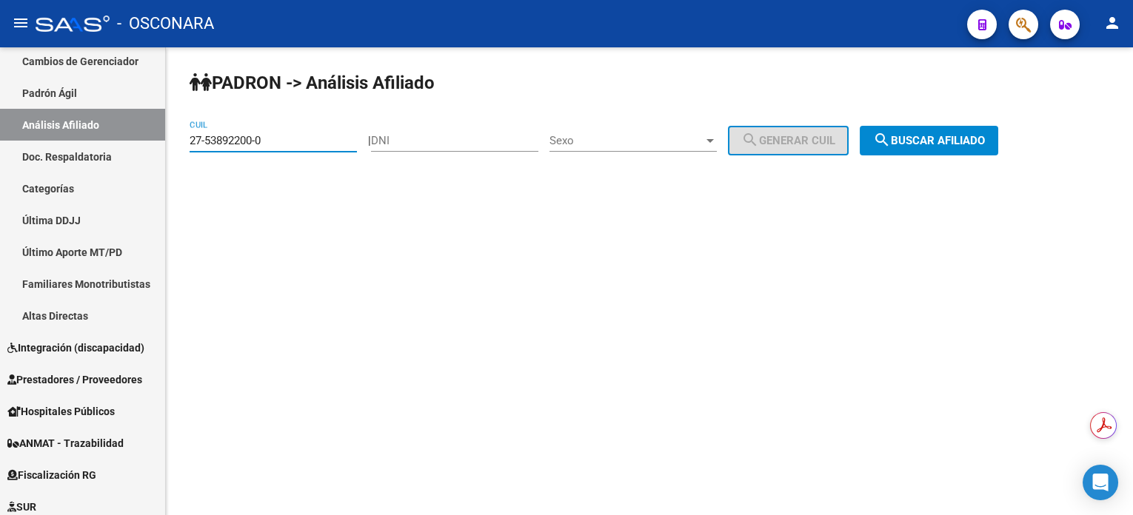
drag, startPoint x: 329, startPoint y: 142, endPoint x: 178, endPoint y: 142, distance: 150.3
click at [178, 142] on div "PADRON -> Análisis Afiliado 27-53892200-0 CUIL | DNI Sexo Sexo search Generar C…" at bounding box center [649, 125] width 967 height 156
paste input "45803019-2"
type input "27-45803019-2"
click at [974, 134] on span "search Buscar afiliado" at bounding box center [929, 140] width 112 height 13
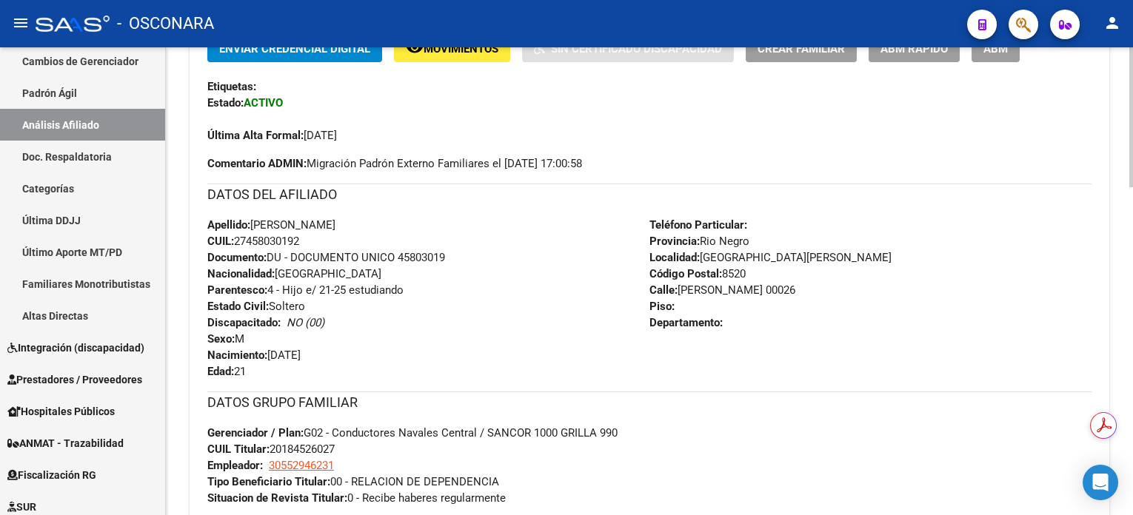
scroll to position [296, 0]
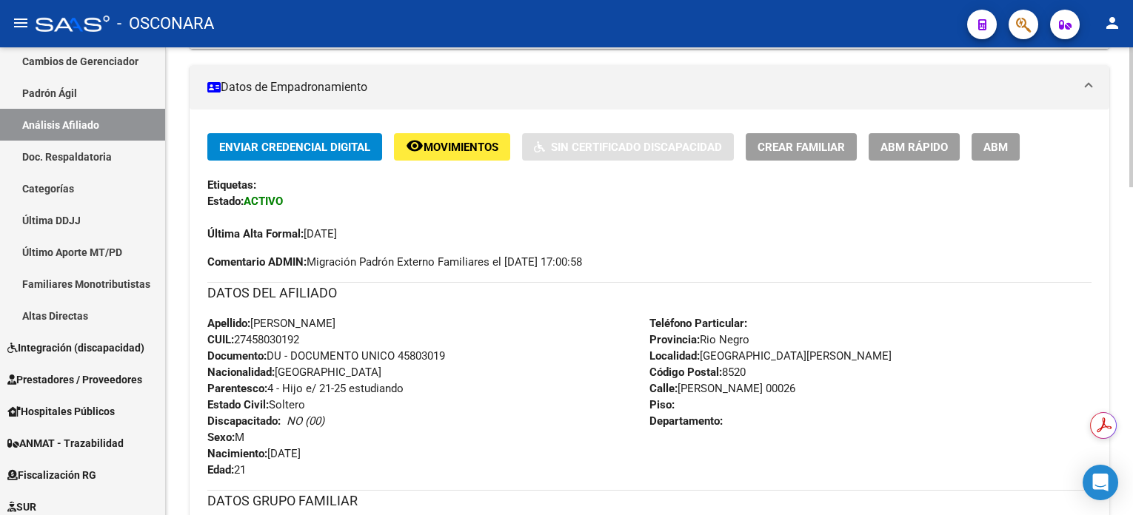
click at [452, 146] on span "Movimientos" at bounding box center [461, 147] width 75 height 13
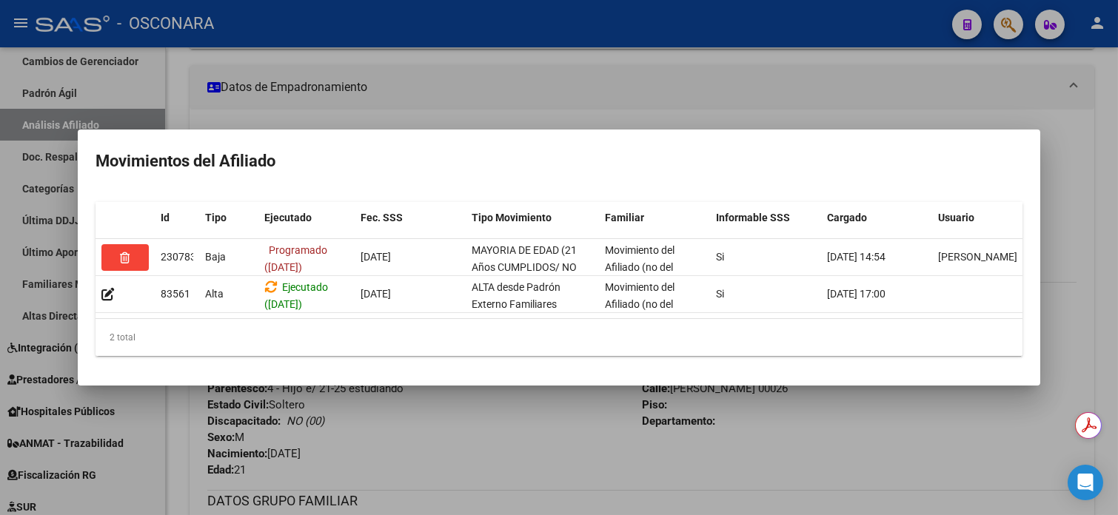
click at [569, 68] on div at bounding box center [559, 257] width 1118 height 515
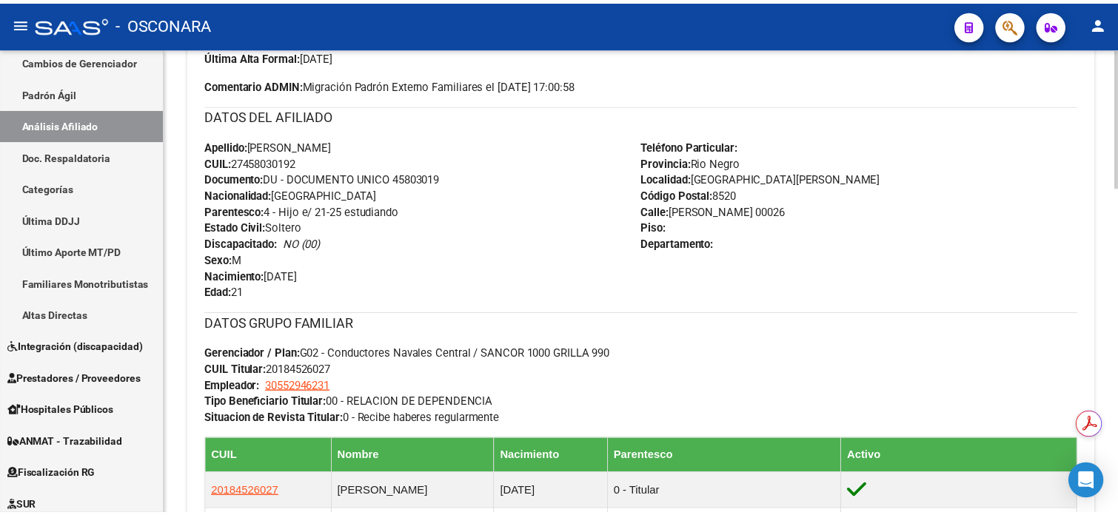
scroll to position [592, 0]
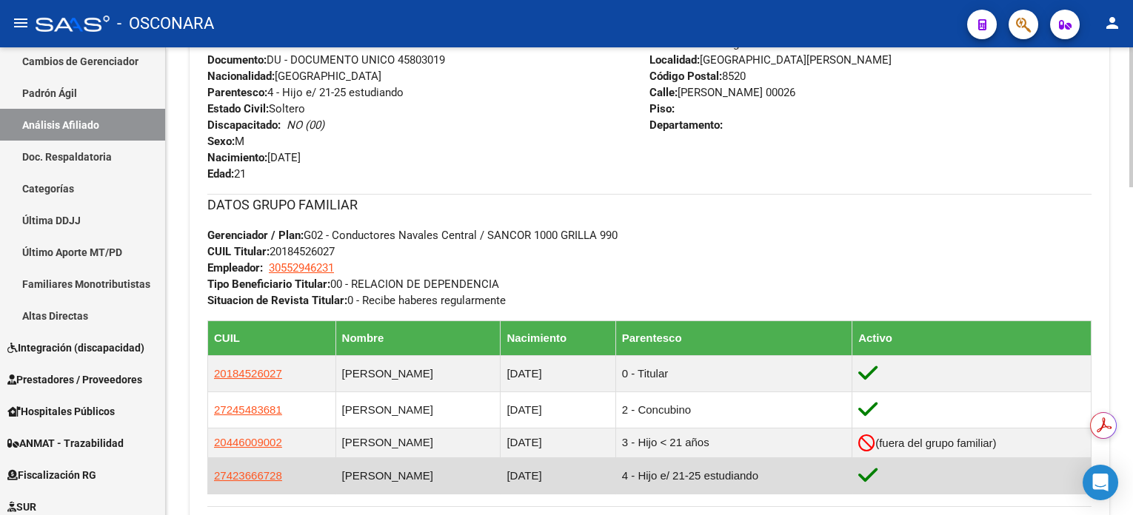
click at [223, 481] on app-link-go-to "27423666728" at bounding box center [248, 476] width 68 height 16
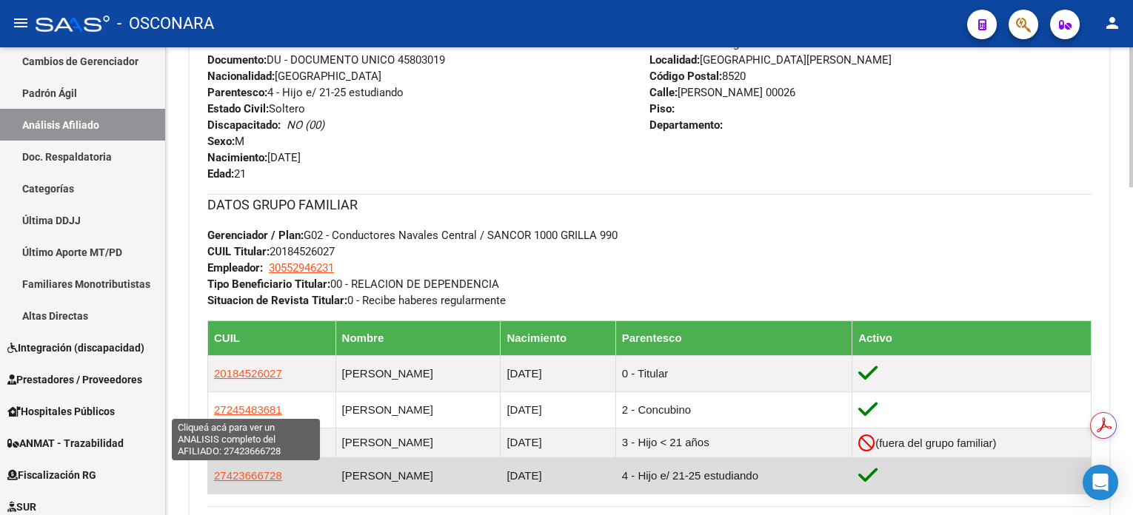
click at [234, 475] on span "27423666728" at bounding box center [248, 475] width 68 height 13
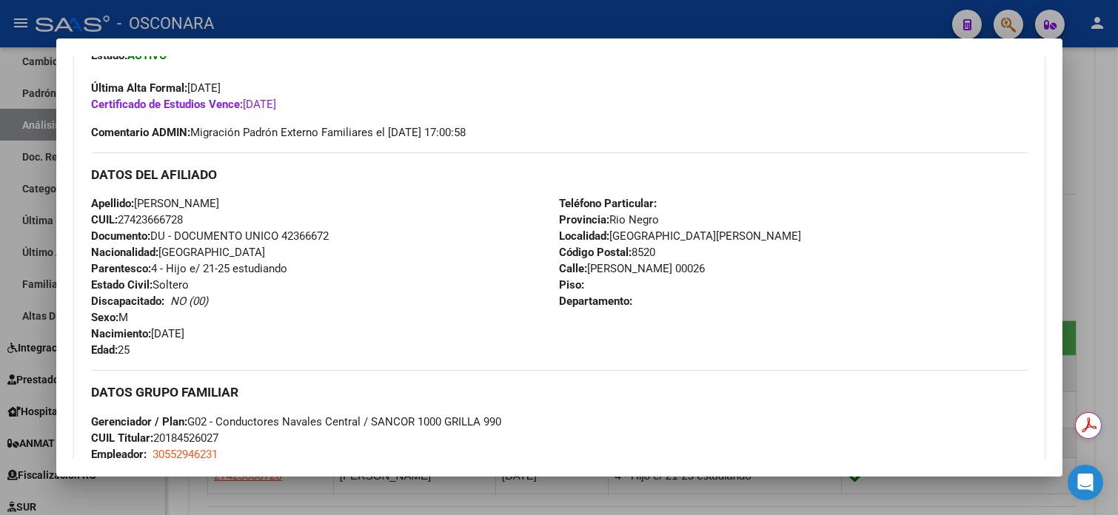
scroll to position [43, 0]
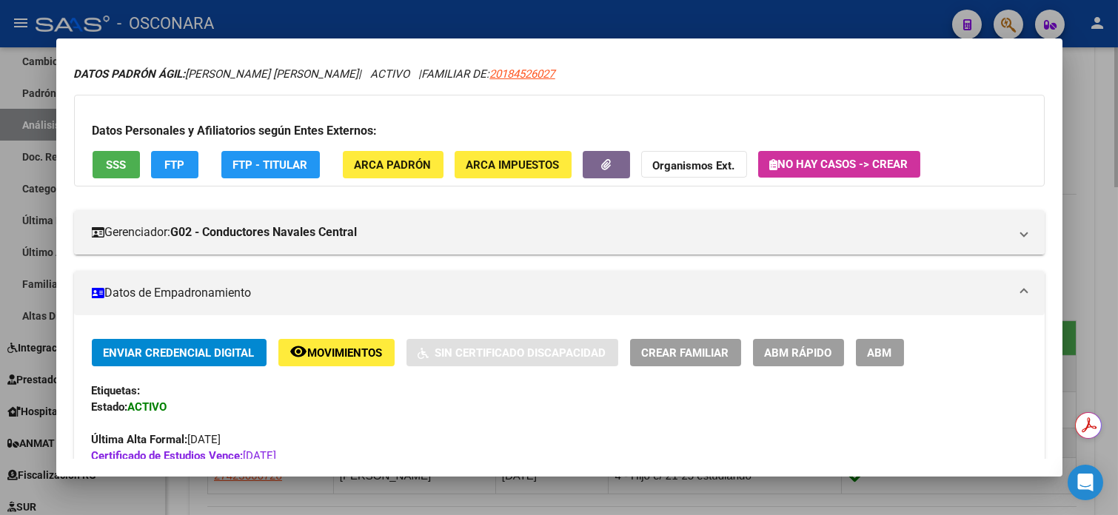
click at [1100, 119] on div at bounding box center [559, 257] width 1118 height 515
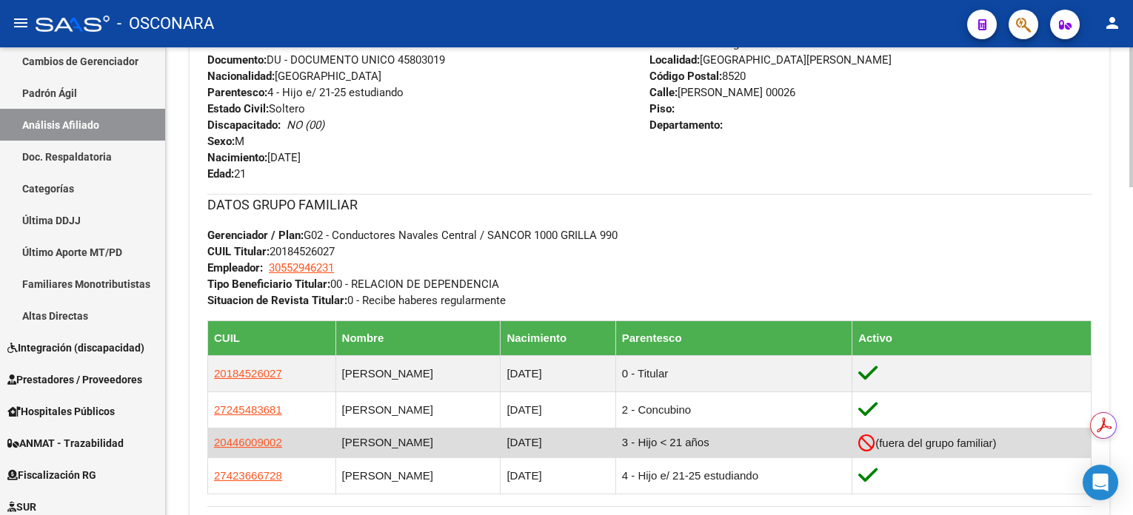
click at [250, 450] on td "20446009002" at bounding box center [272, 443] width 128 height 30
click at [254, 447] on app-link-go-to "20446009002" at bounding box center [248, 443] width 68 height 16
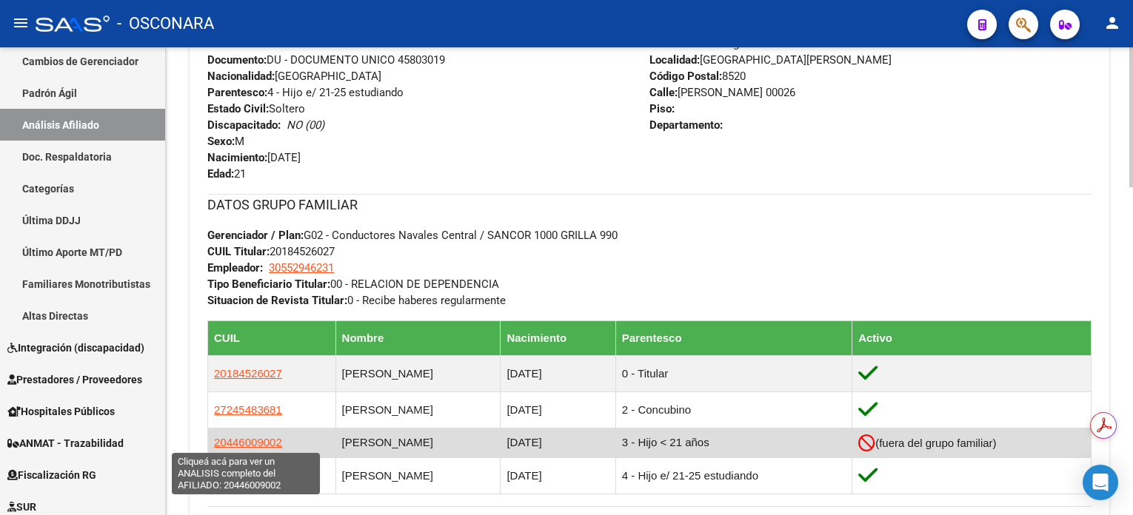
click at [263, 441] on span "20446009002" at bounding box center [248, 442] width 68 height 13
type textarea "20446009002"
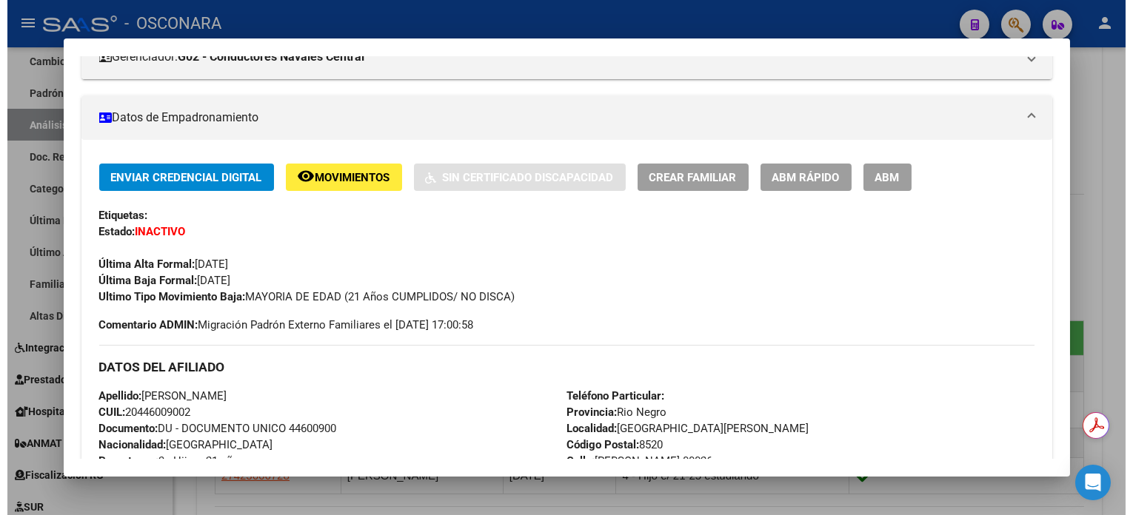
scroll to position [197, 0]
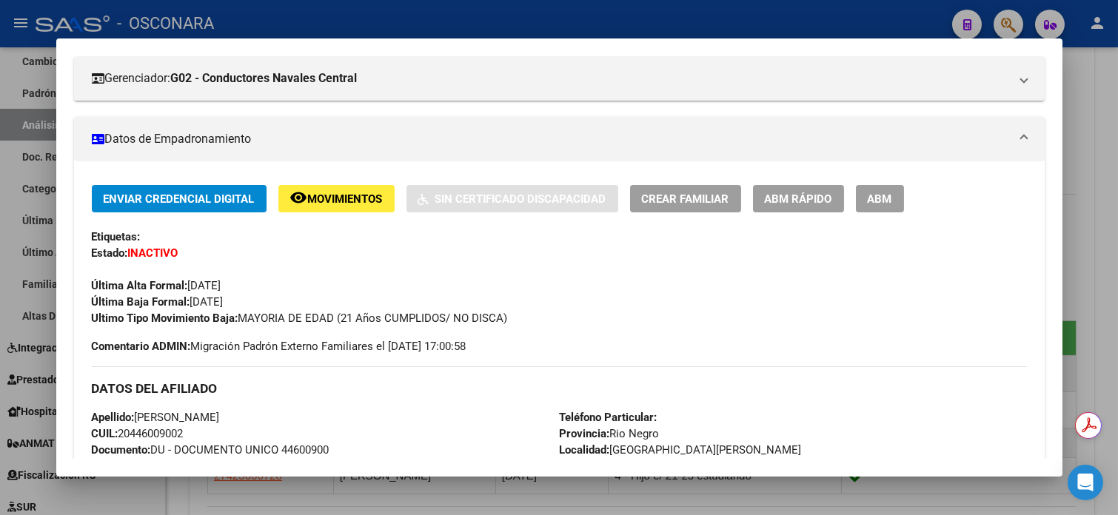
click at [1098, 110] on div at bounding box center [559, 257] width 1118 height 515
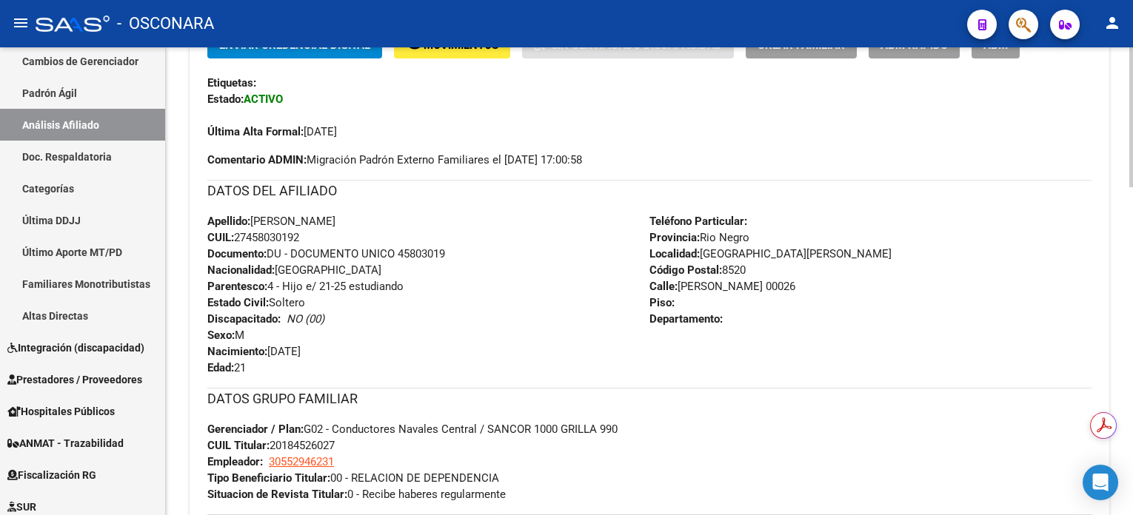
scroll to position [296, 0]
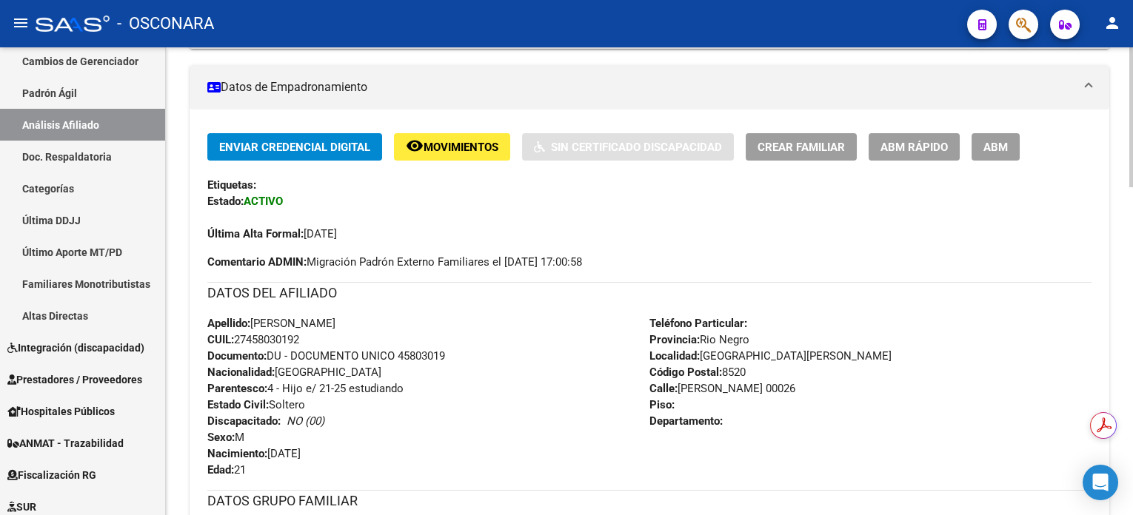
click at [481, 154] on button "remove_red_eye Movimientos" at bounding box center [452, 146] width 116 height 27
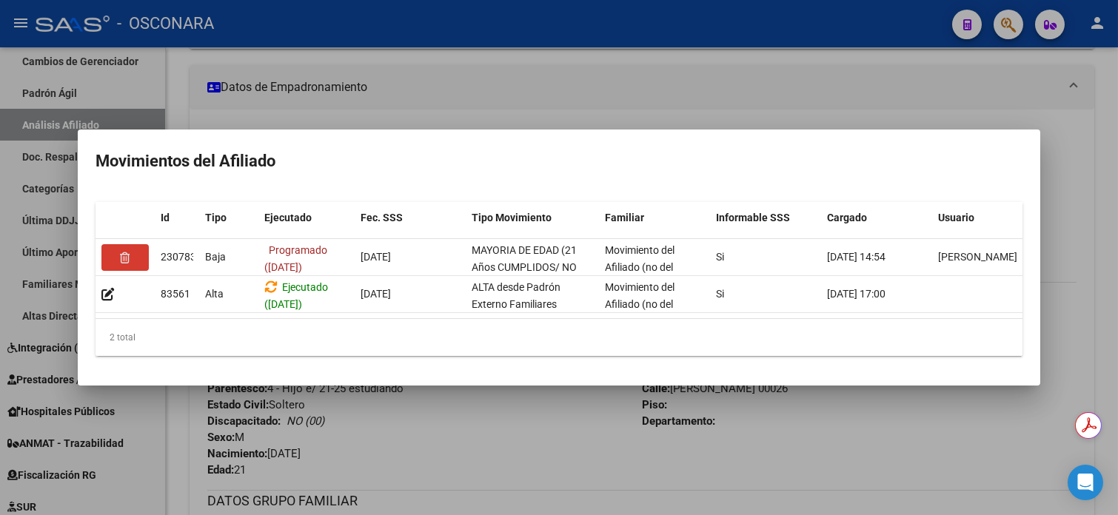
click at [621, 65] on div at bounding box center [559, 257] width 1118 height 515
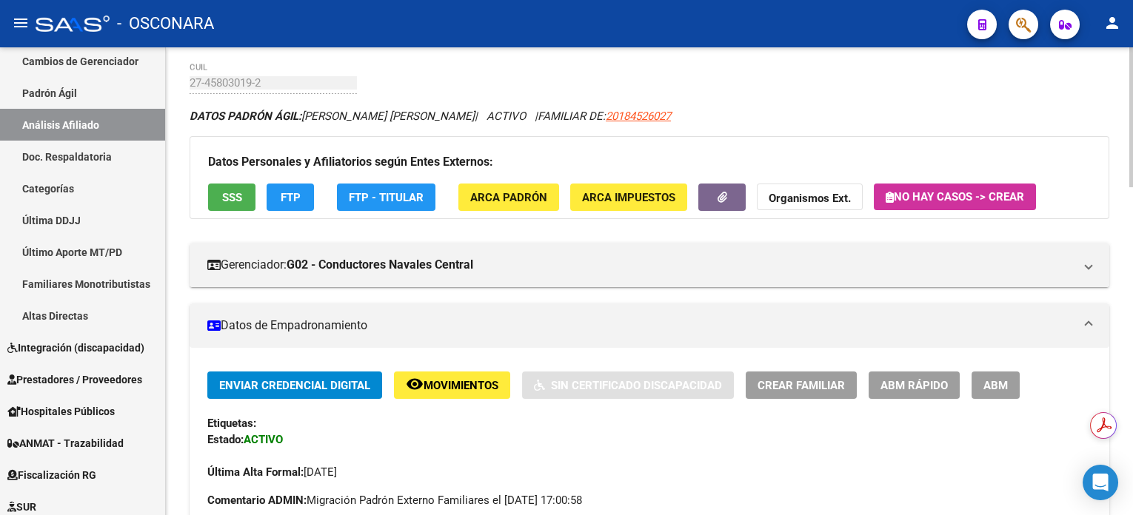
scroll to position [0, 0]
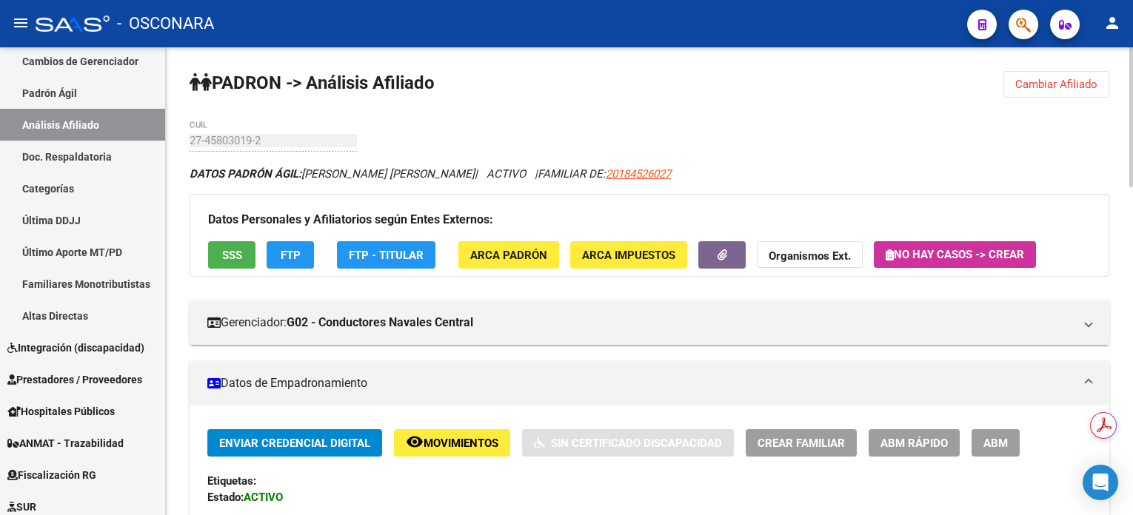
click at [1043, 85] on span "Cambiar Afiliado" at bounding box center [1056, 84] width 82 height 13
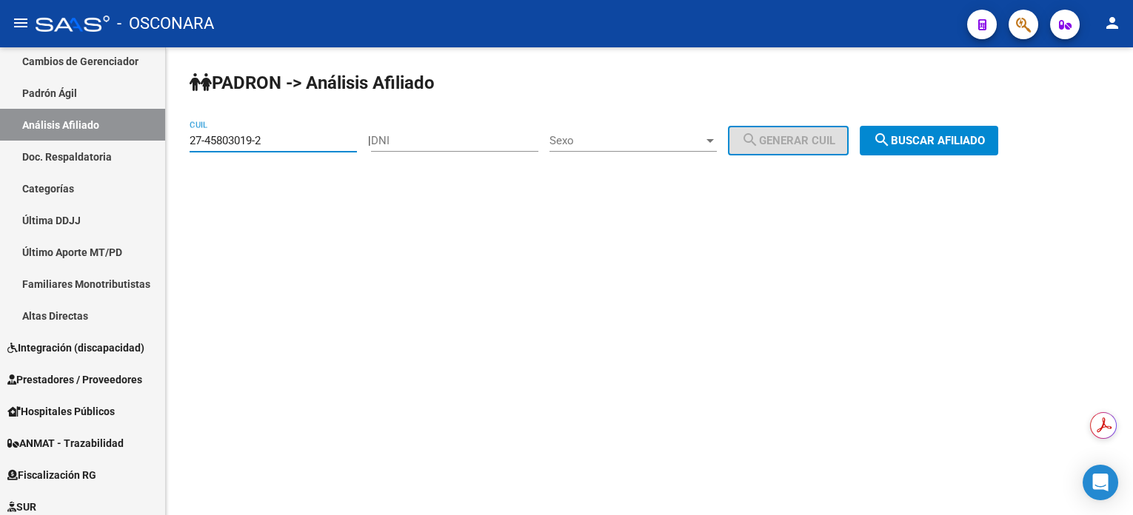
drag, startPoint x: 341, startPoint y: 142, endPoint x: 213, endPoint y: 157, distance: 128.2
click at [214, 157] on div "27-45803019-2 CUIL" at bounding box center [273, 143] width 167 height 46
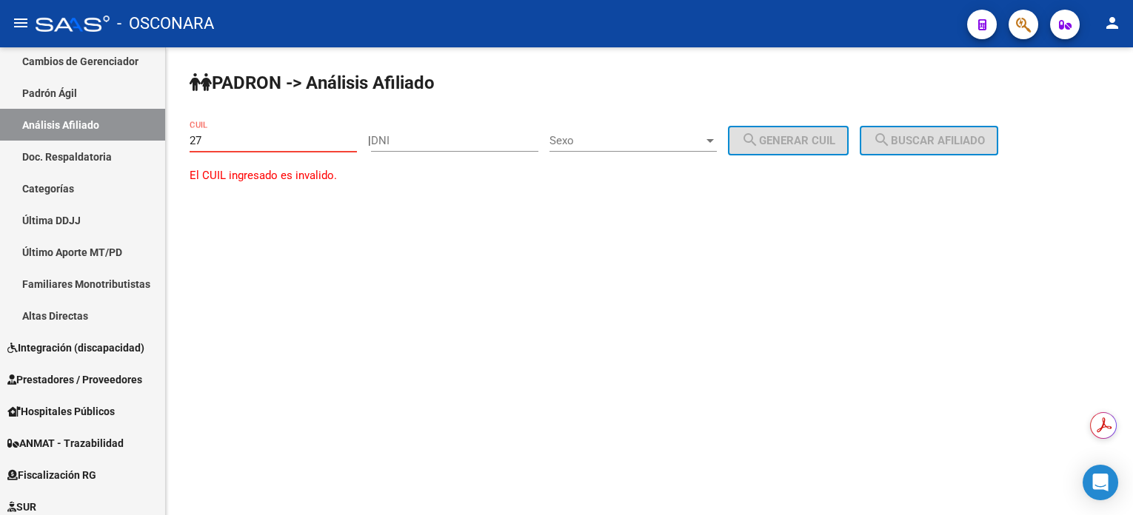
type input "2"
paste input "27-43971500-1"
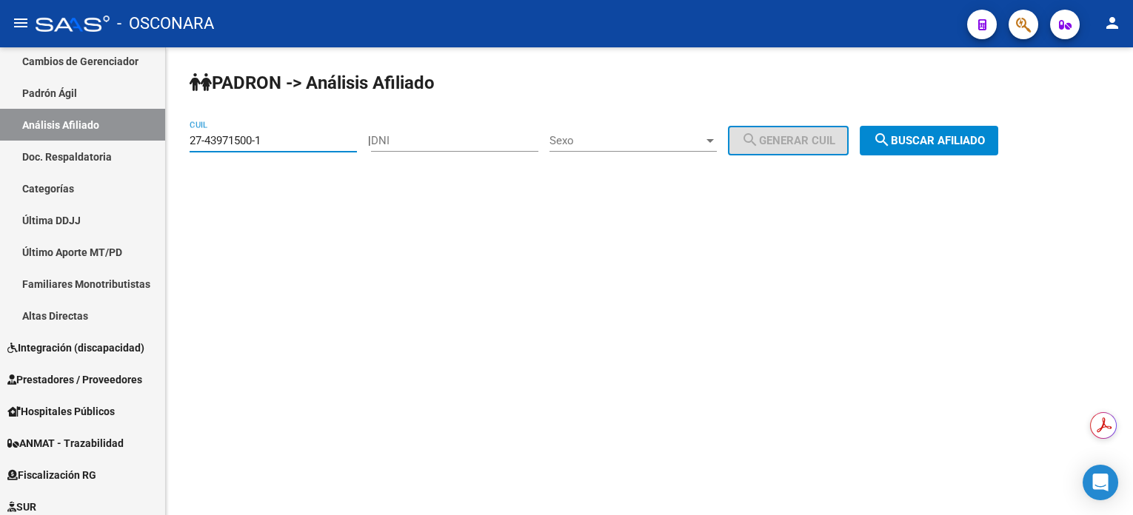
type input "27-43971500-1"
click at [943, 142] on span "search Buscar afiliado" at bounding box center [929, 140] width 112 height 13
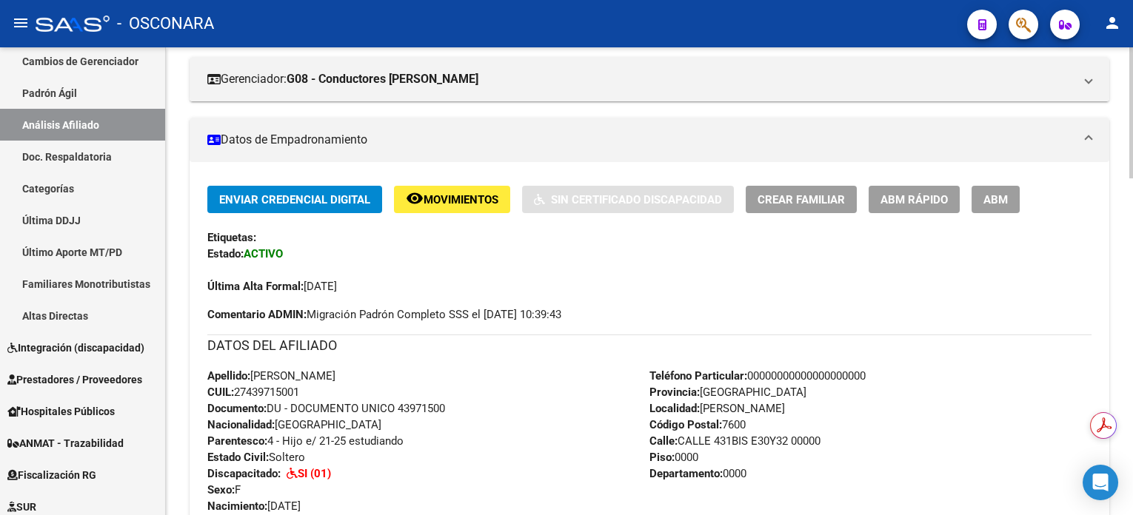
scroll to position [219, 0]
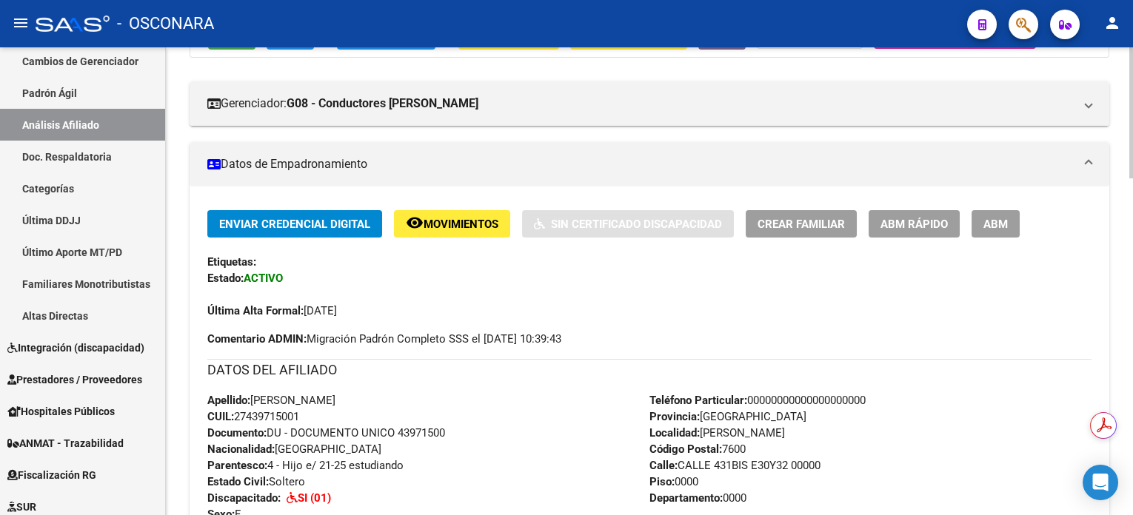
click at [462, 221] on span "Movimientos" at bounding box center [461, 224] width 75 height 13
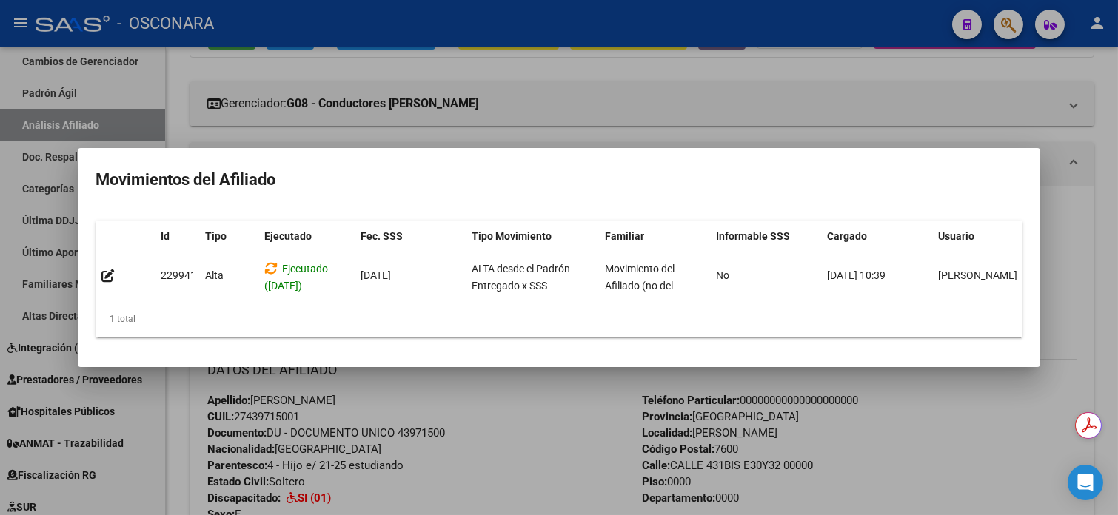
click at [1098, 269] on div at bounding box center [559, 257] width 1118 height 515
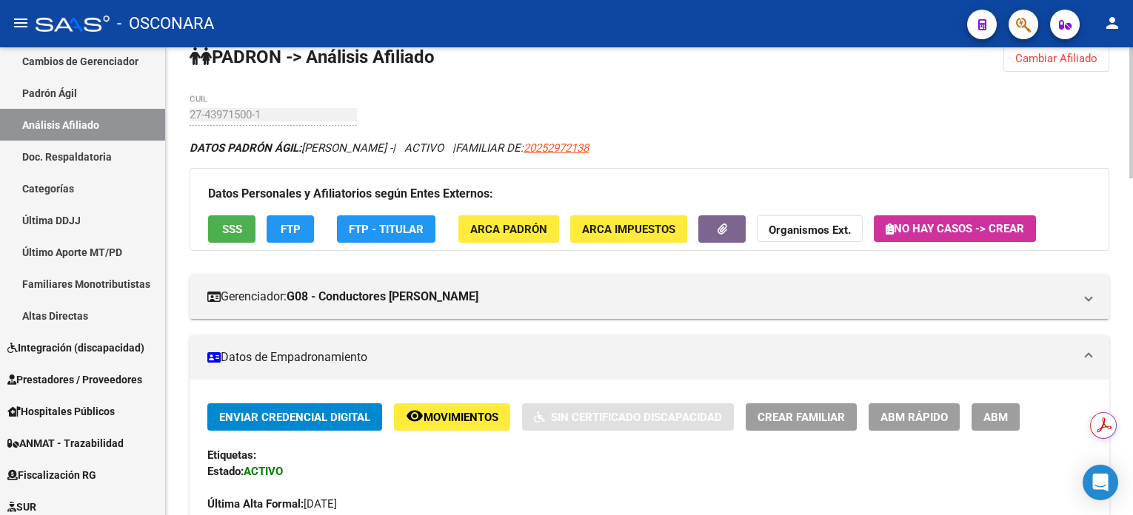
scroll to position [21, 0]
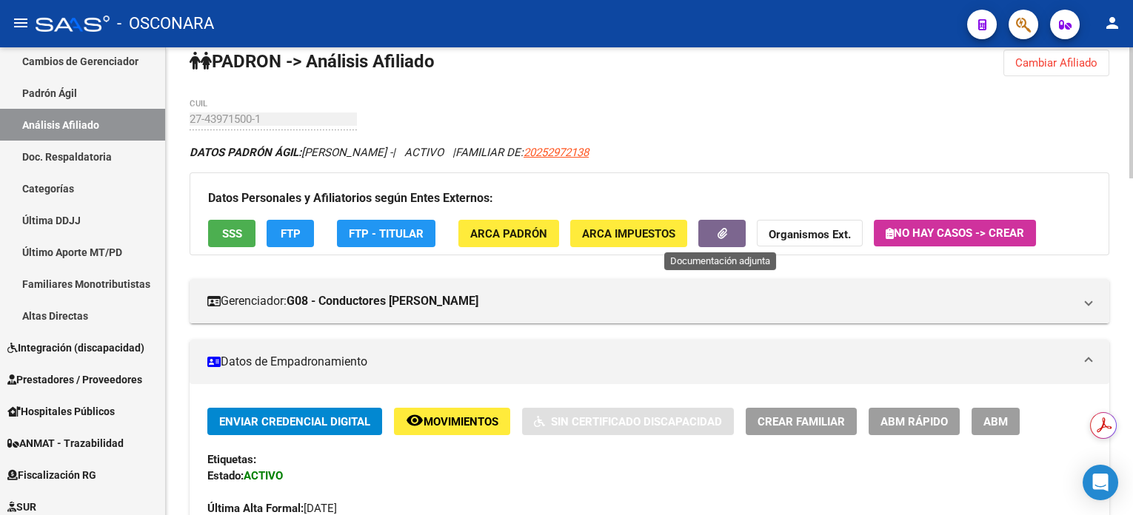
click at [731, 229] on button "button" at bounding box center [721, 233] width 47 height 27
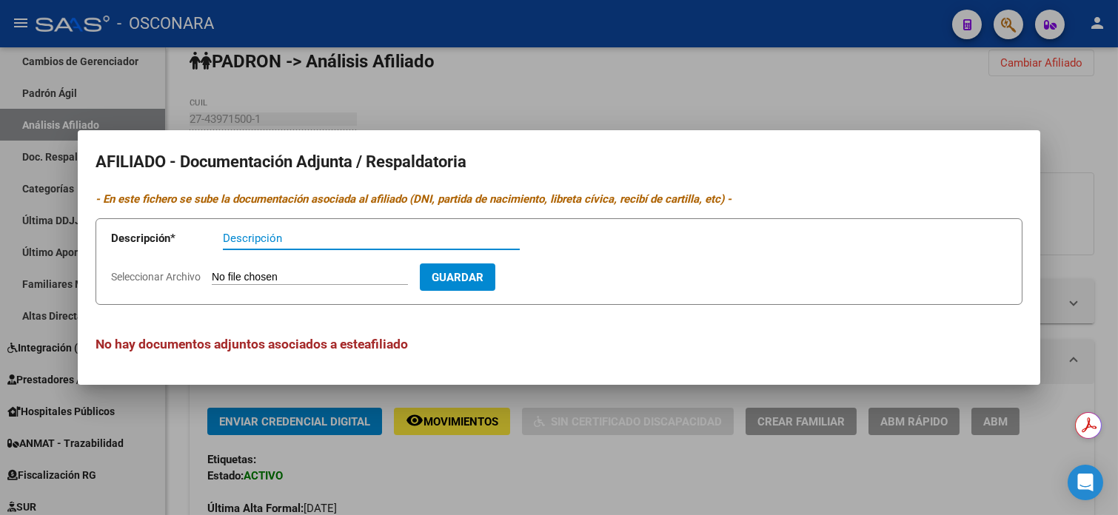
click at [774, 90] on div at bounding box center [559, 257] width 1118 height 515
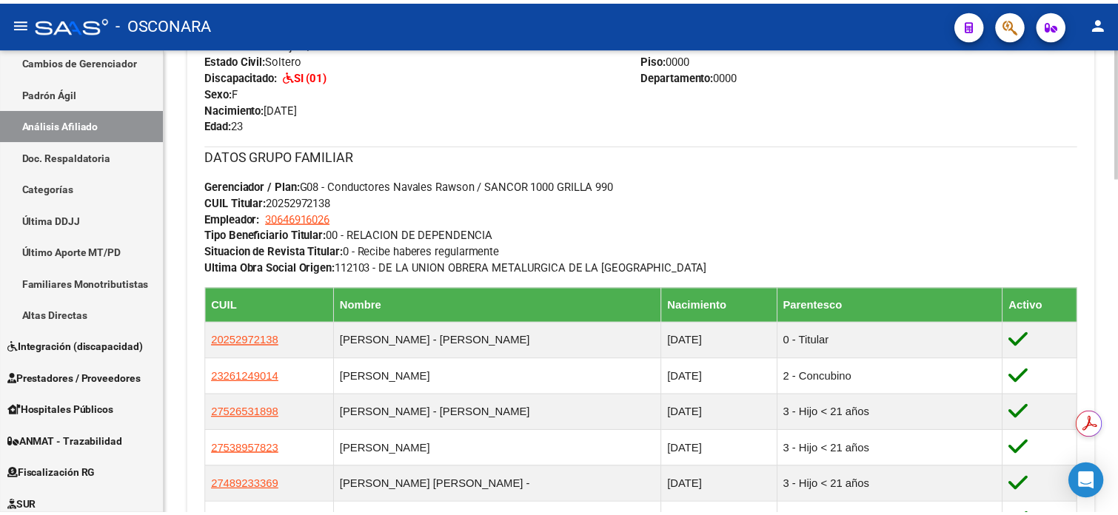
scroll to position [713, 0]
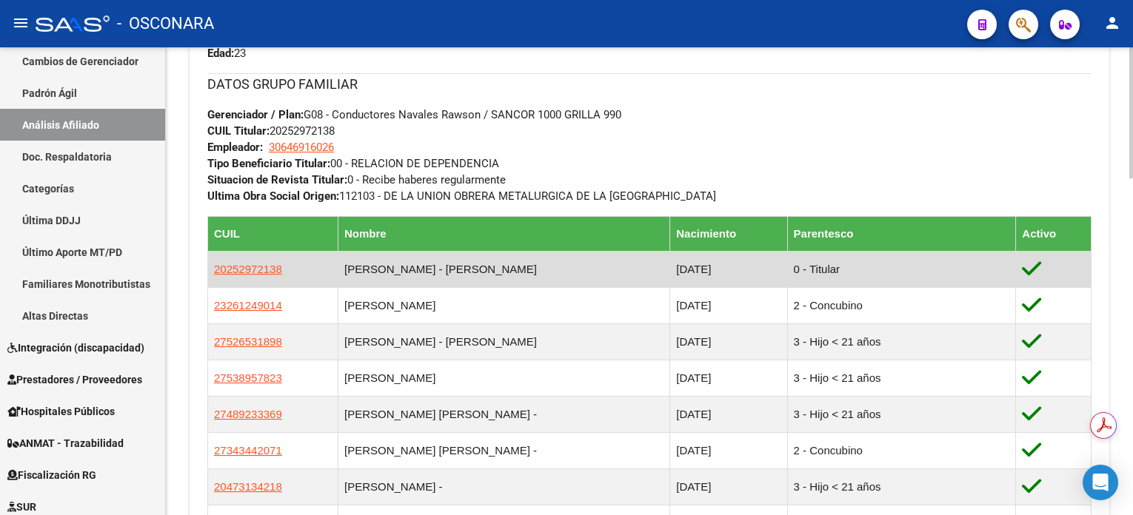
click at [247, 275] on app-link-go-to "20252972138" at bounding box center [248, 269] width 68 height 16
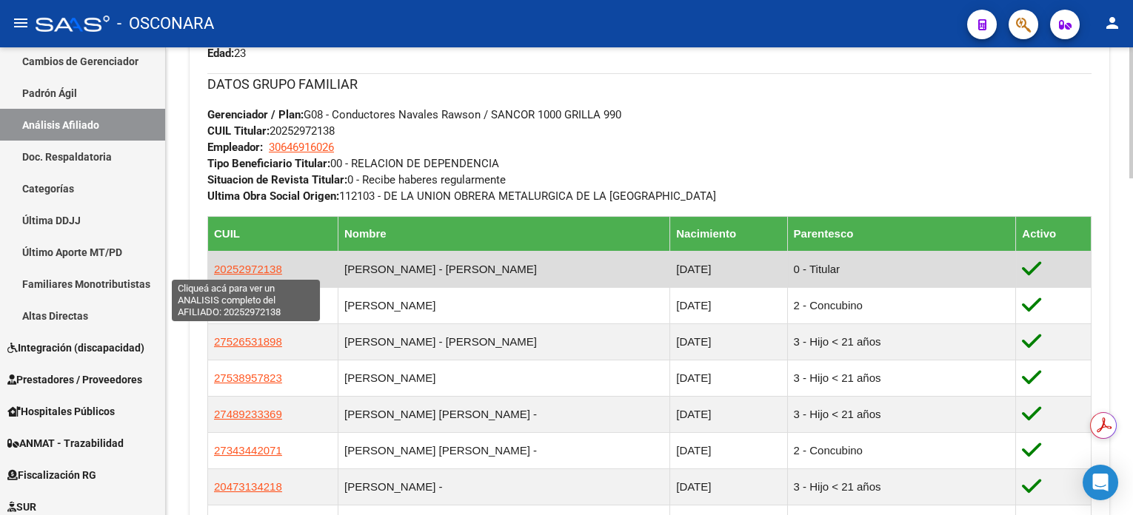
click at [253, 271] on span "20252972138" at bounding box center [248, 269] width 68 height 13
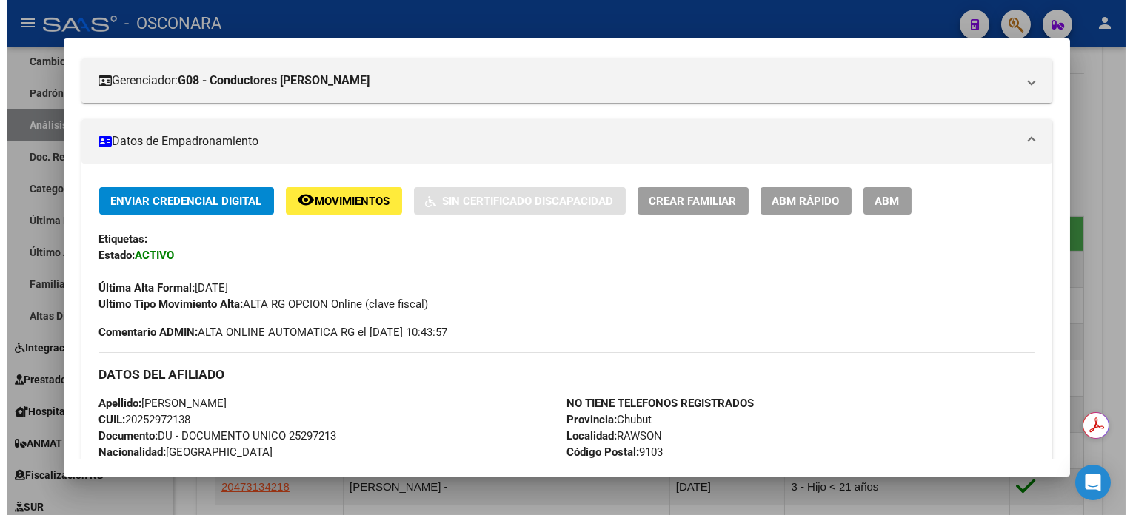
scroll to position [98, 0]
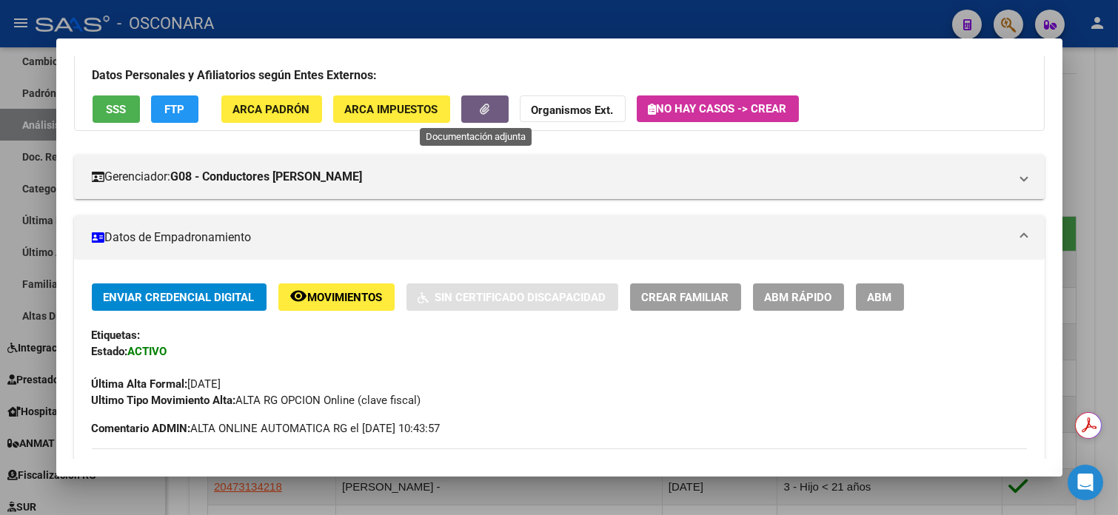
click at [480, 104] on icon "button" at bounding box center [485, 109] width 10 height 11
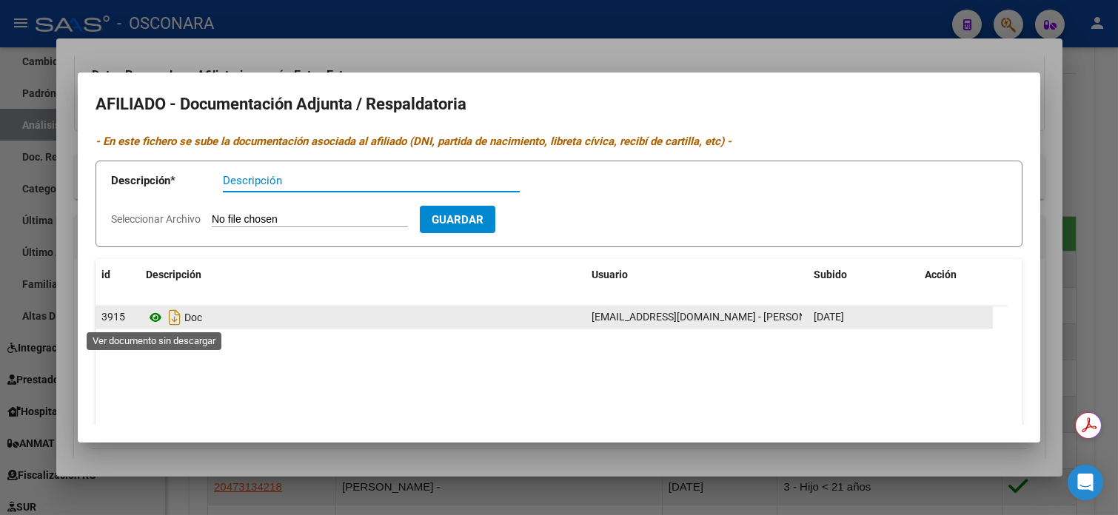
click at [152, 318] on icon at bounding box center [155, 318] width 19 height 18
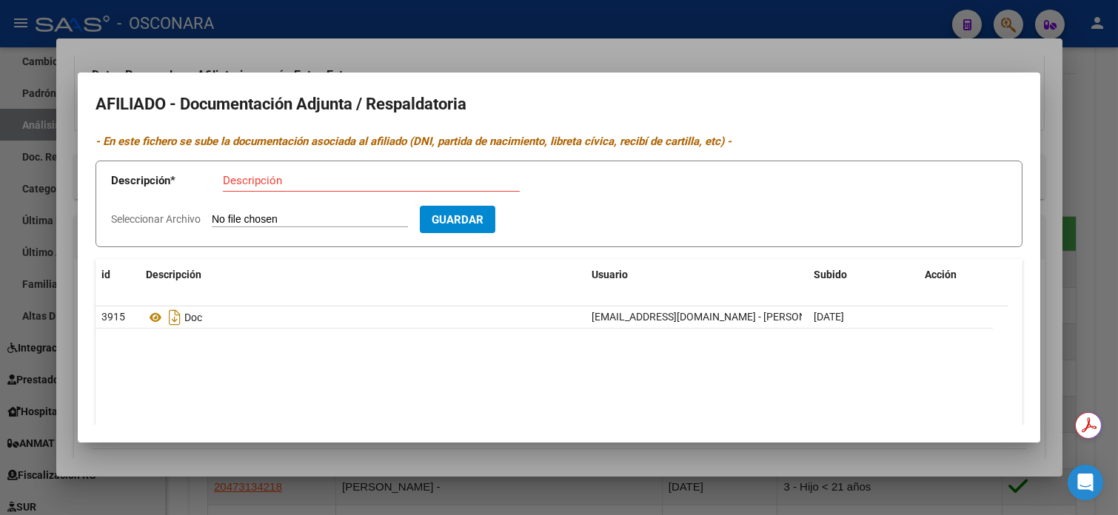
click at [1083, 168] on div at bounding box center [559, 257] width 1118 height 515
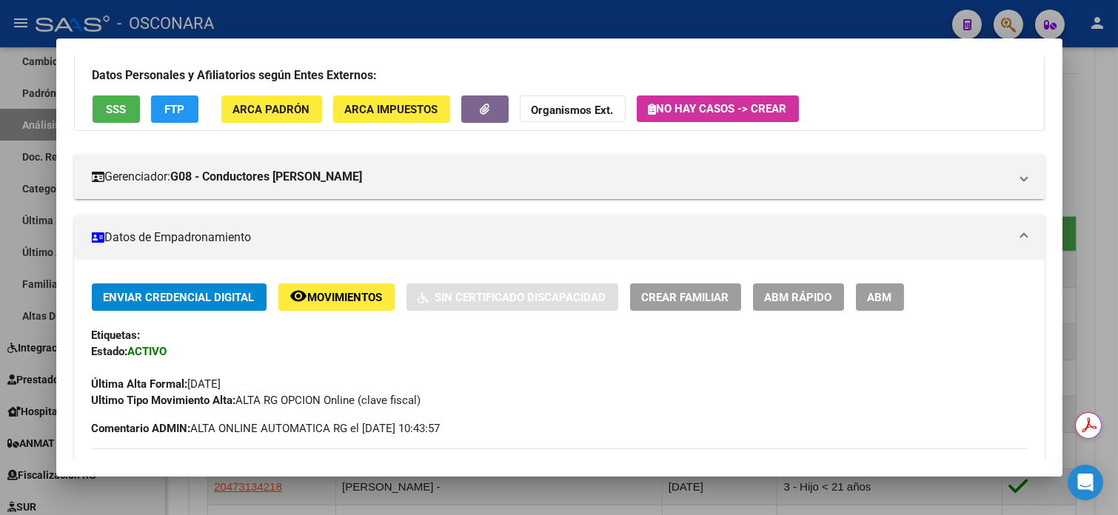
click at [1101, 99] on div at bounding box center [559, 257] width 1118 height 515
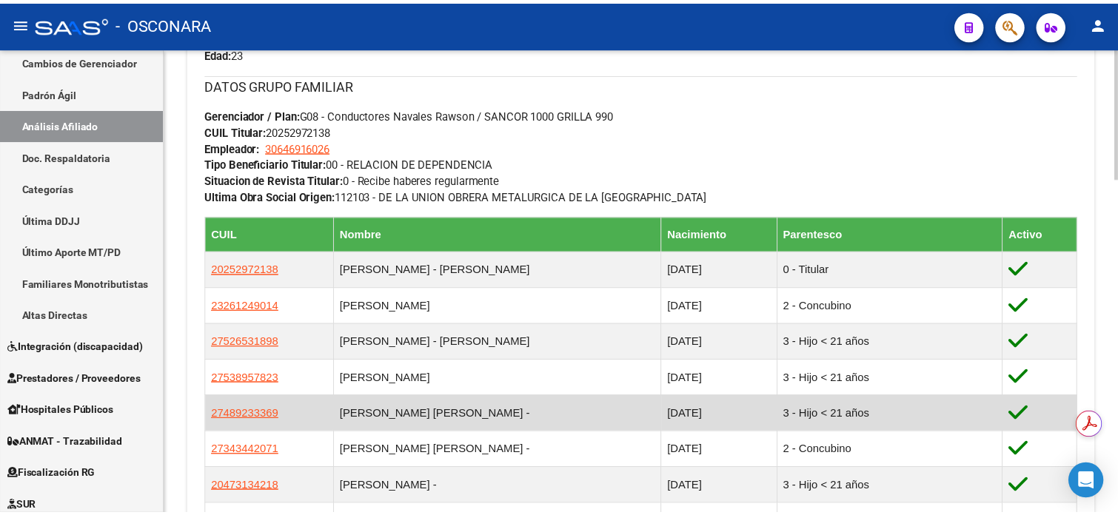
scroll to position [812, 0]
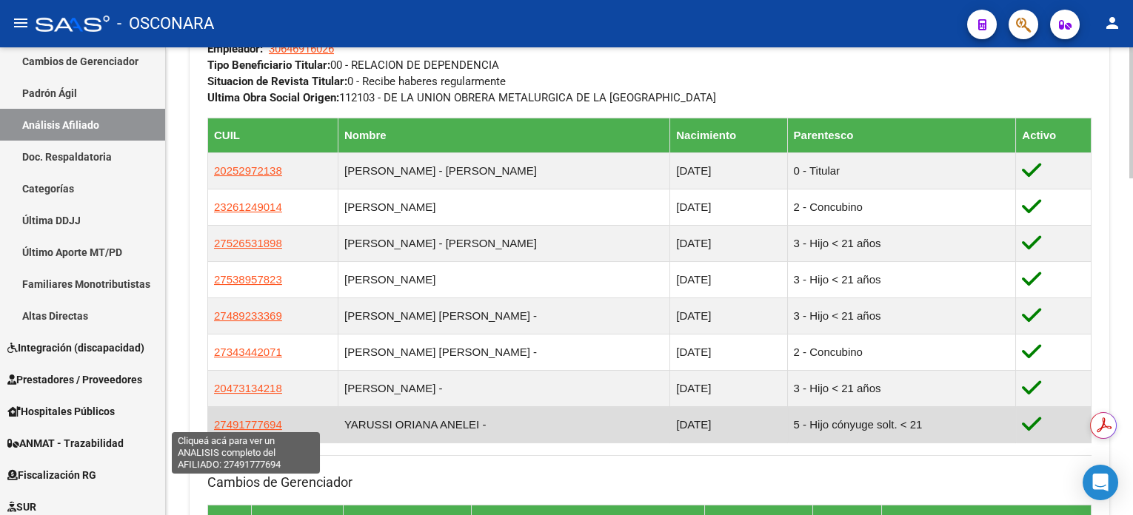
click at [234, 418] on span "27491777694" at bounding box center [248, 424] width 68 height 13
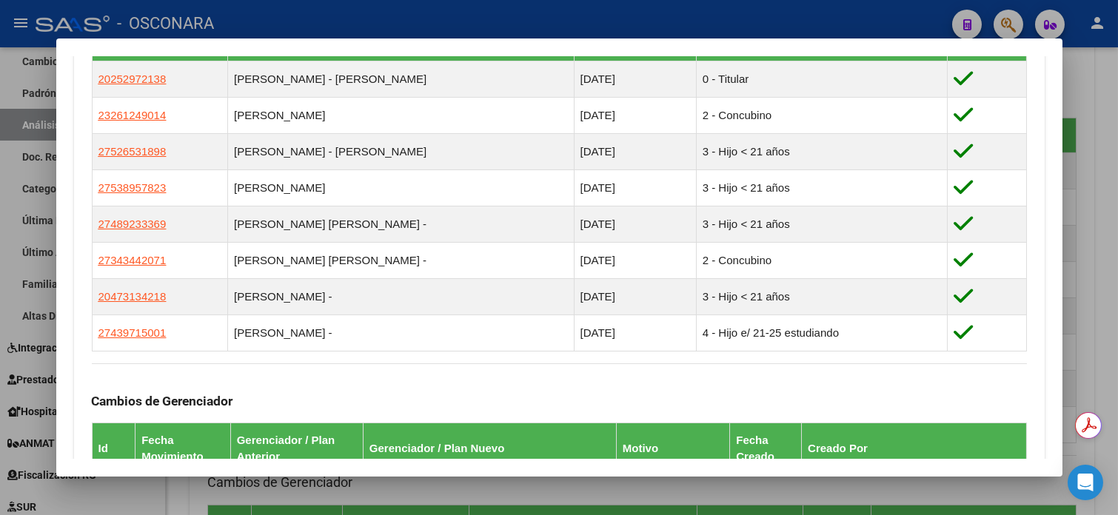
scroll to position [889, 0]
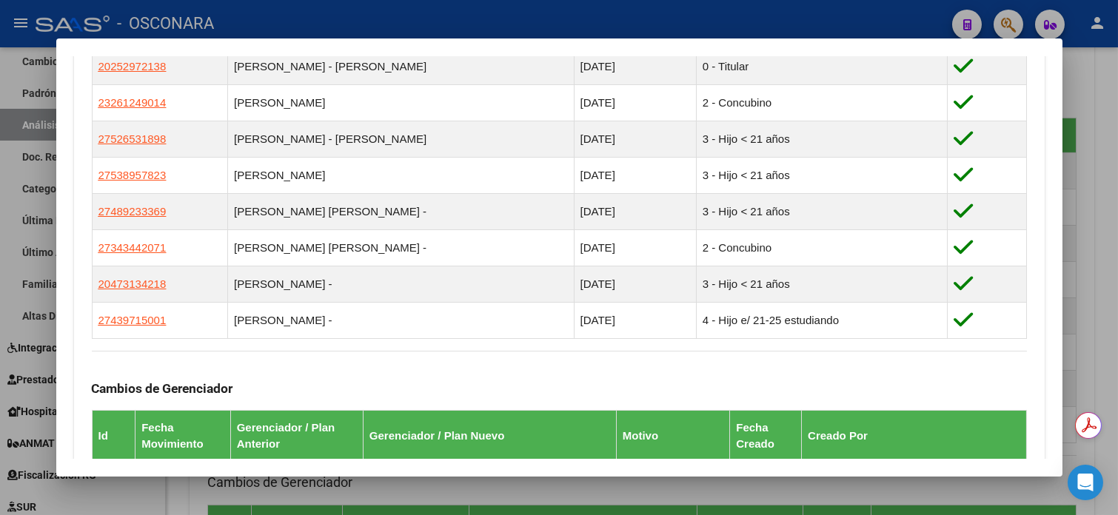
click at [1108, 98] on div at bounding box center [559, 257] width 1118 height 515
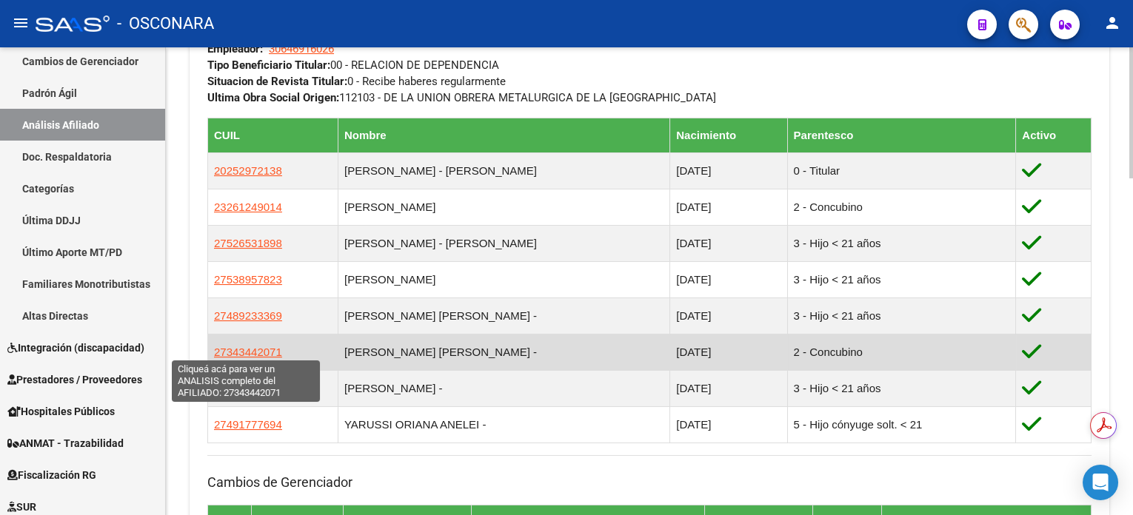
click at [229, 353] on span "27343442071" at bounding box center [248, 352] width 68 height 13
type textarea "27343442071"
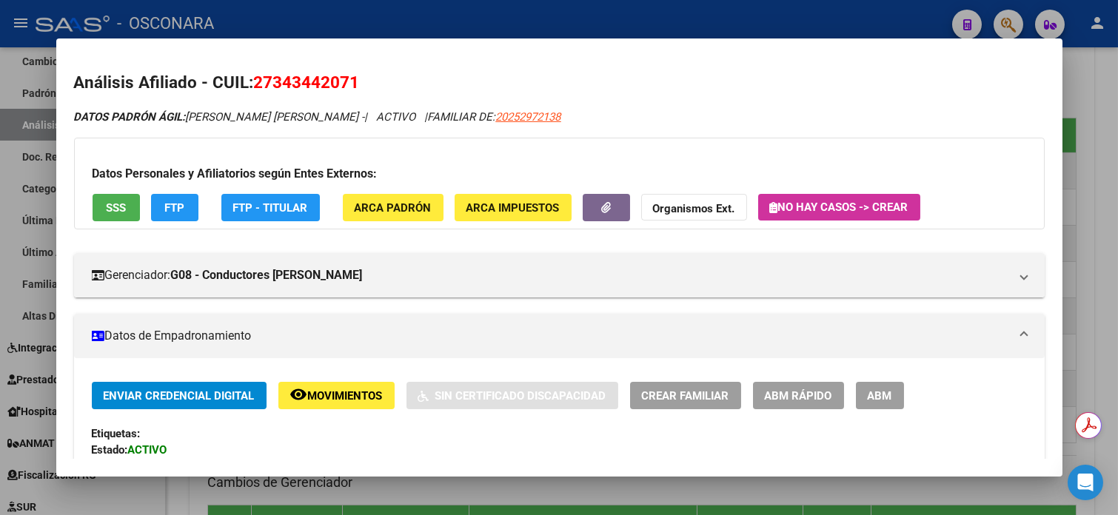
click at [345, 396] on span "Movimientos" at bounding box center [345, 395] width 75 height 13
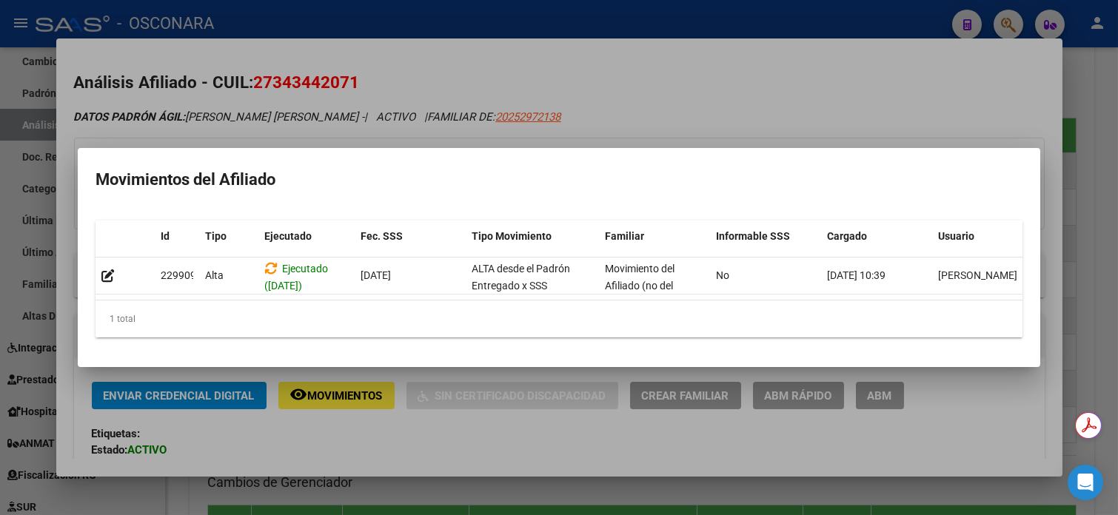
click at [1077, 166] on div at bounding box center [559, 257] width 1118 height 515
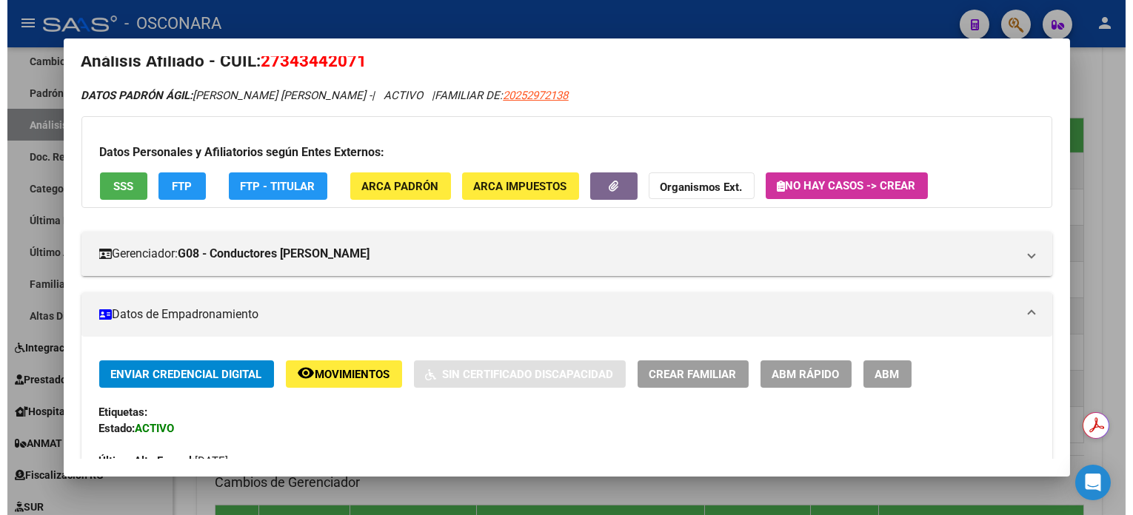
scroll to position [98, 0]
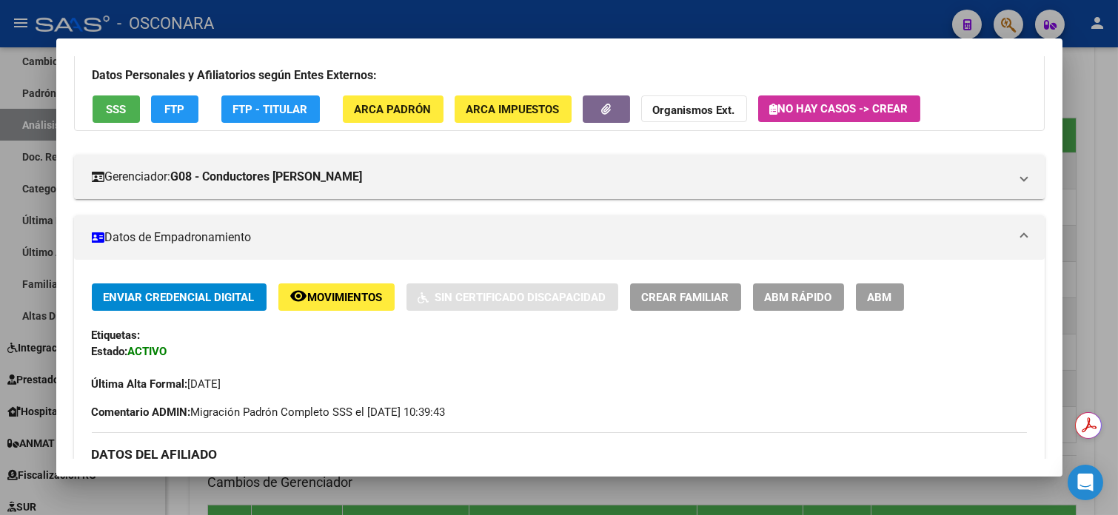
click at [1089, 173] on div at bounding box center [559, 257] width 1118 height 515
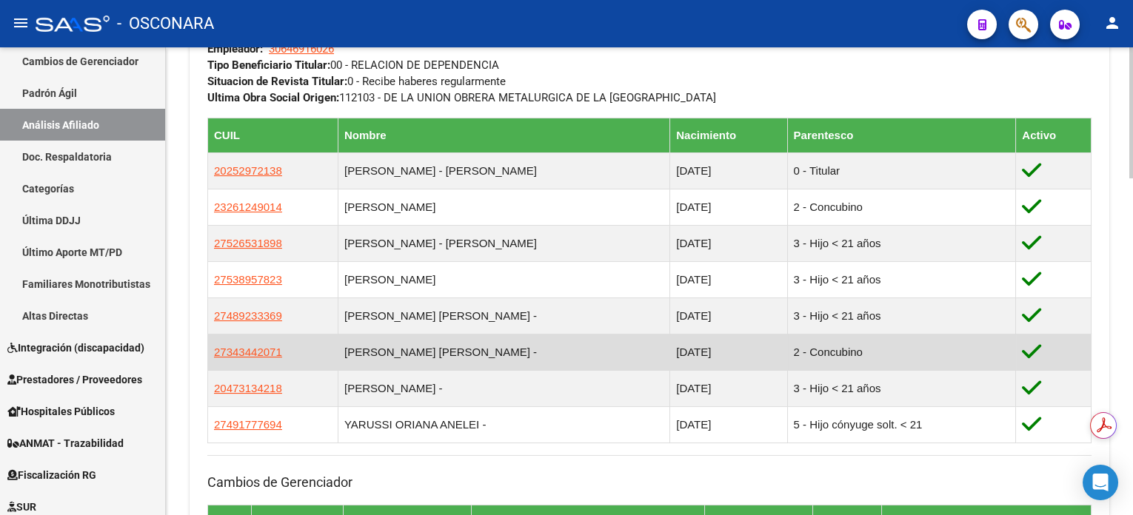
drag, startPoint x: 283, startPoint y: 354, endPoint x: 212, endPoint y: 352, distance: 71.1
click at [212, 352] on td "27343442071" at bounding box center [273, 352] width 130 height 36
copy span "27343442071"
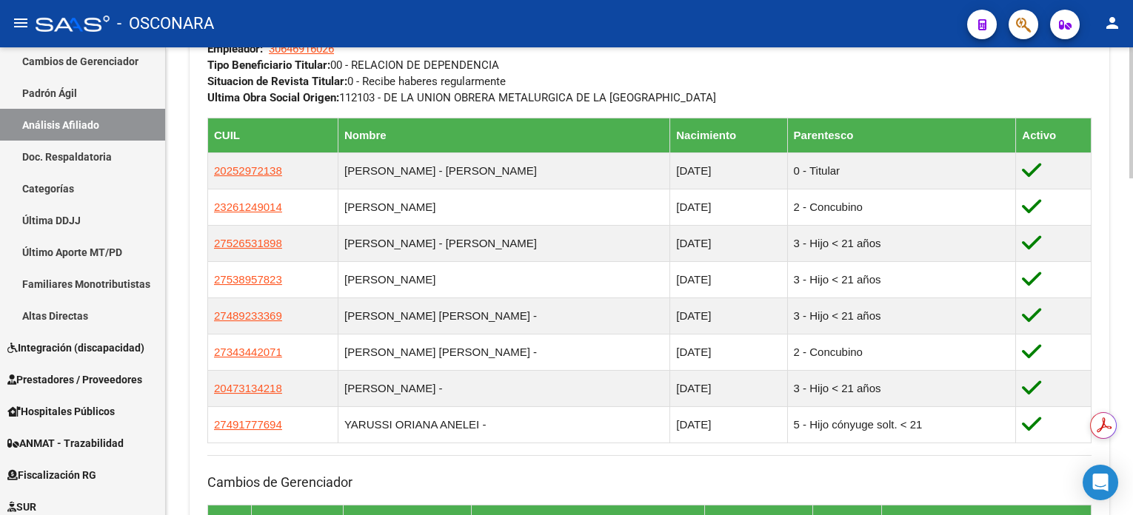
click at [801, 73] on div "DATOS GRUPO FAMILIAR Gerenciador / Plan: G08 - Conductores Navales [PERSON_NAME…" at bounding box center [649, 40] width 884 height 131
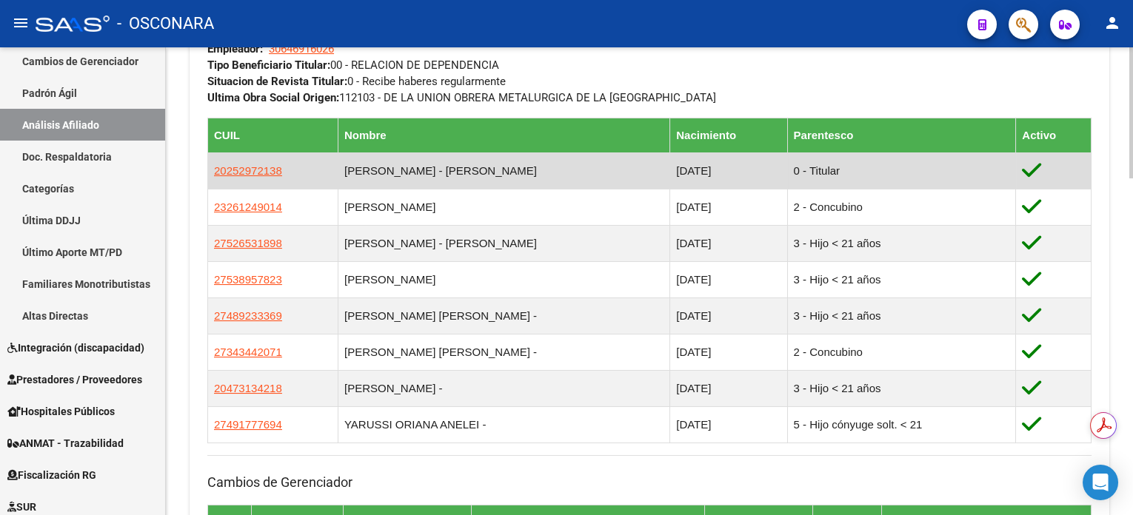
drag, startPoint x: 277, startPoint y: 169, endPoint x: 211, endPoint y: 177, distance: 66.4
click at [211, 177] on td "20252972138" at bounding box center [273, 171] width 130 height 36
copy span "20252972138"
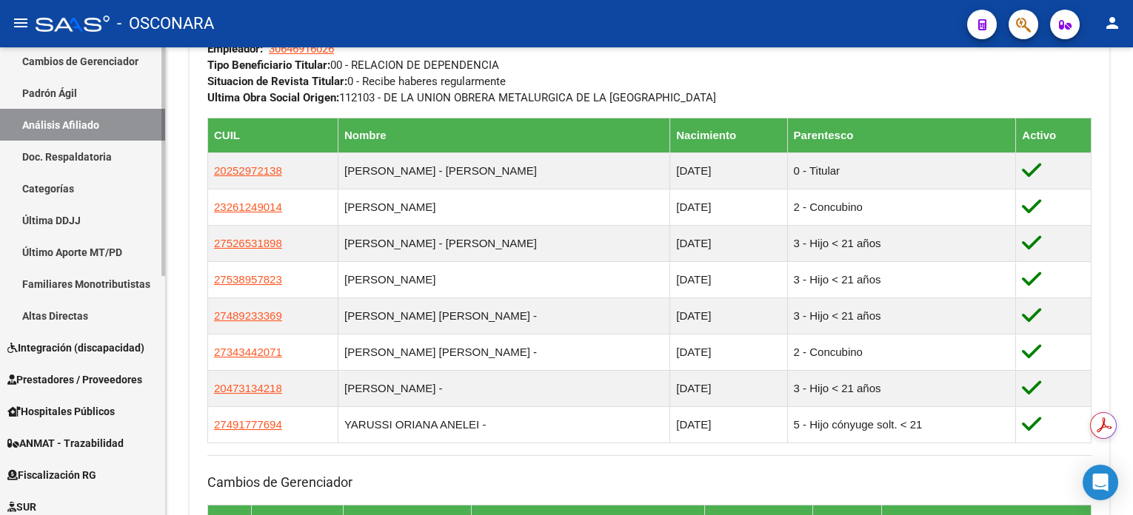
click at [80, 129] on link "Análisis Afiliado" at bounding box center [82, 125] width 165 height 32
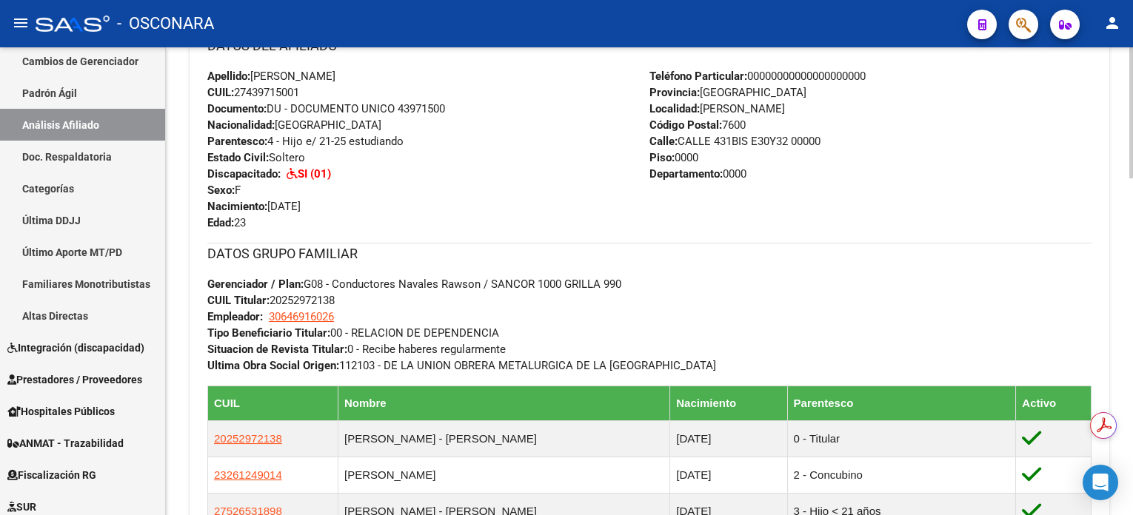
scroll to position [515, 0]
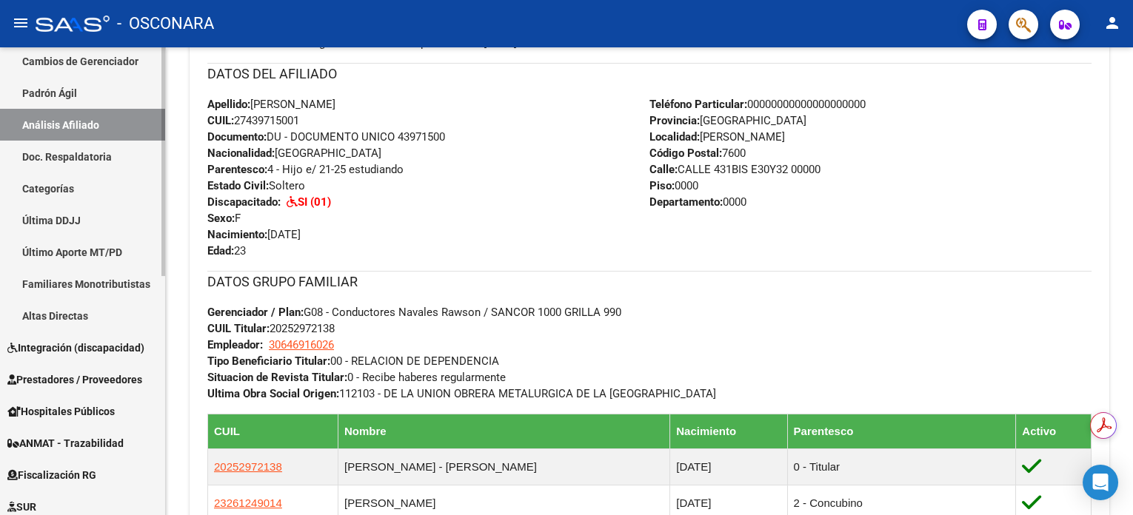
click at [73, 123] on link "Análisis Afiliado" at bounding box center [82, 125] width 165 height 32
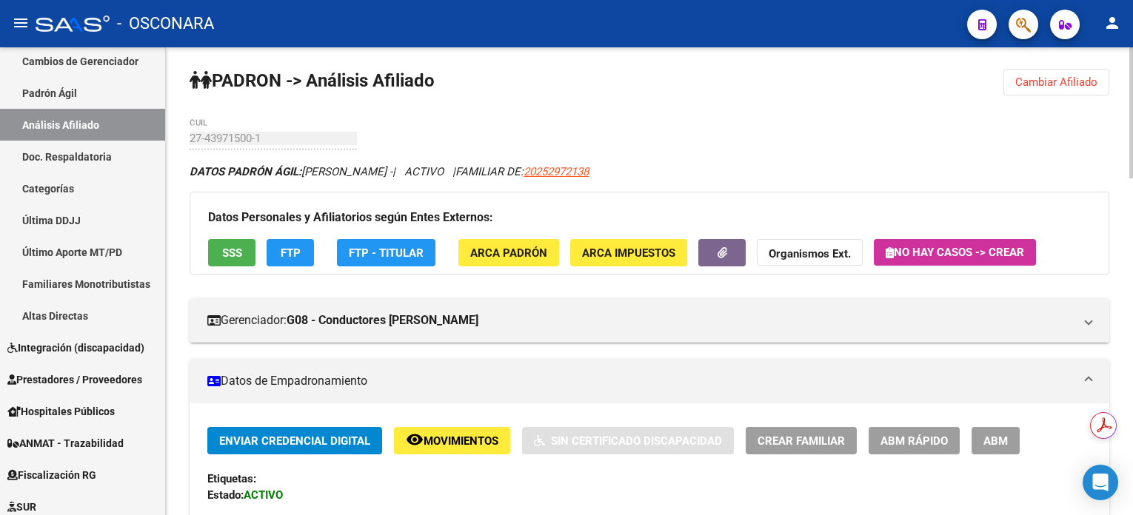
scroll to position [0, 0]
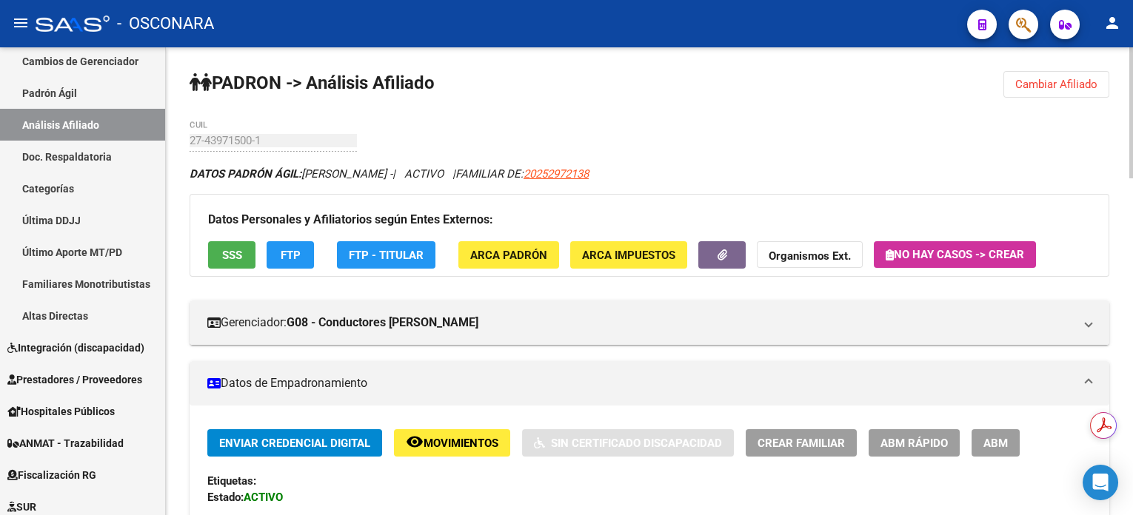
click at [1020, 71] on button "Cambiar Afiliado" at bounding box center [1056, 84] width 106 height 27
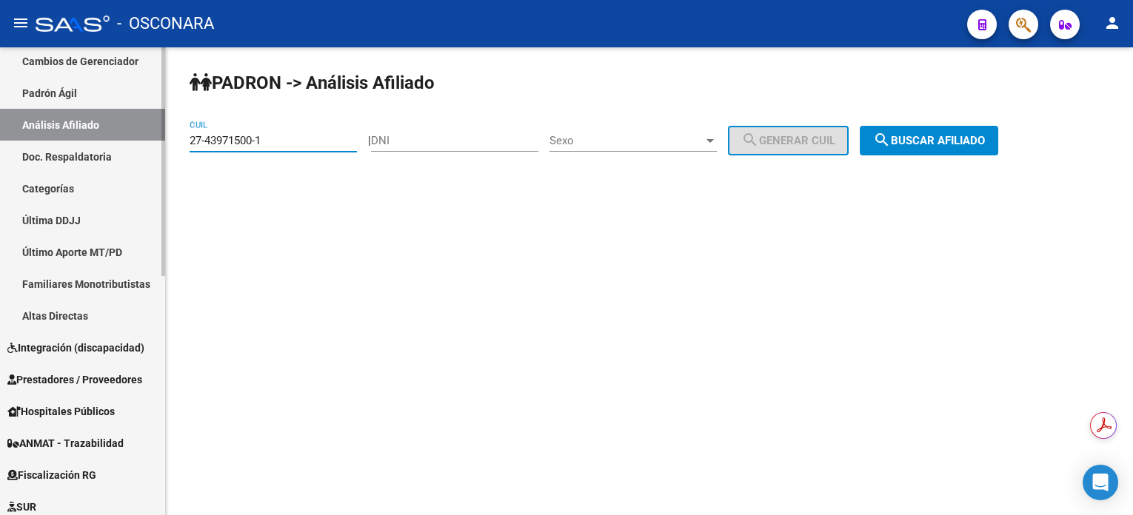
drag, startPoint x: 277, startPoint y: 136, endPoint x: 146, endPoint y: 139, distance: 131.1
click at [146, 139] on mat-sidenav-container "Firma Express Inicio Calendario SSS Instructivos Contacto OS Reportes Tablero d…" at bounding box center [566, 281] width 1133 height 468
paste input "0-25297213-8"
type input "20-25297213-8"
click at [948, 138] on span "search Buscar afiliado" at bounding box center [929, 140] width 112 height 13
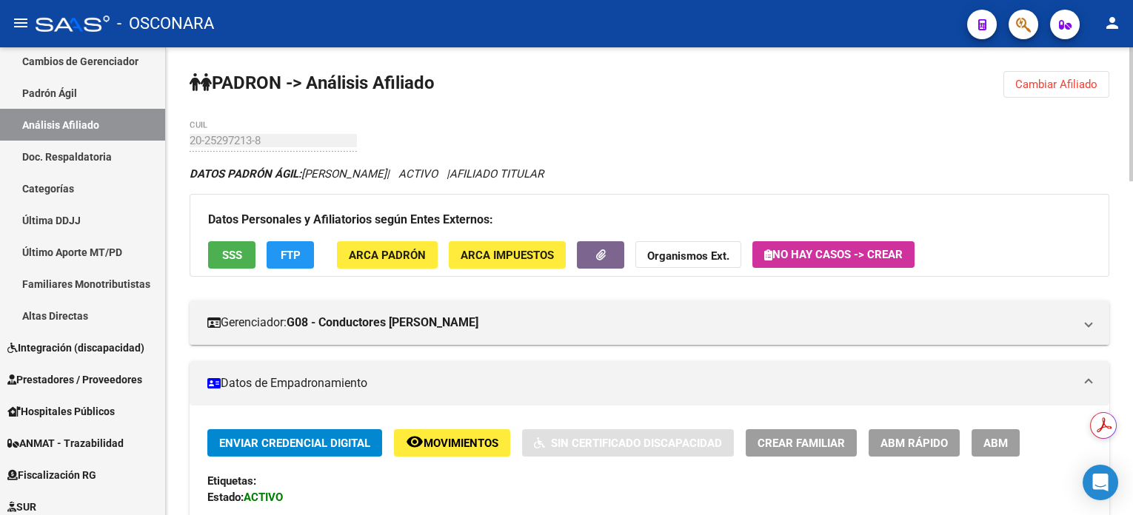
click at [1060, 87] on span "Cambiar Afiliado" at bounding box center [1056, 84] width 82 height 13
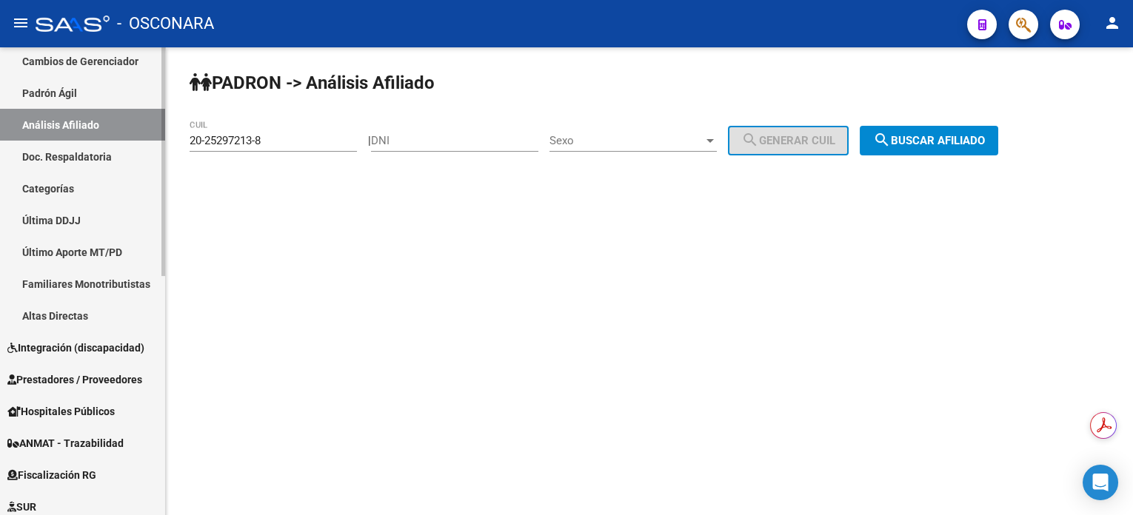
click at [64, 85] on link "Padrón Ágil" at bounding box center [82, 93] width 165 height 32
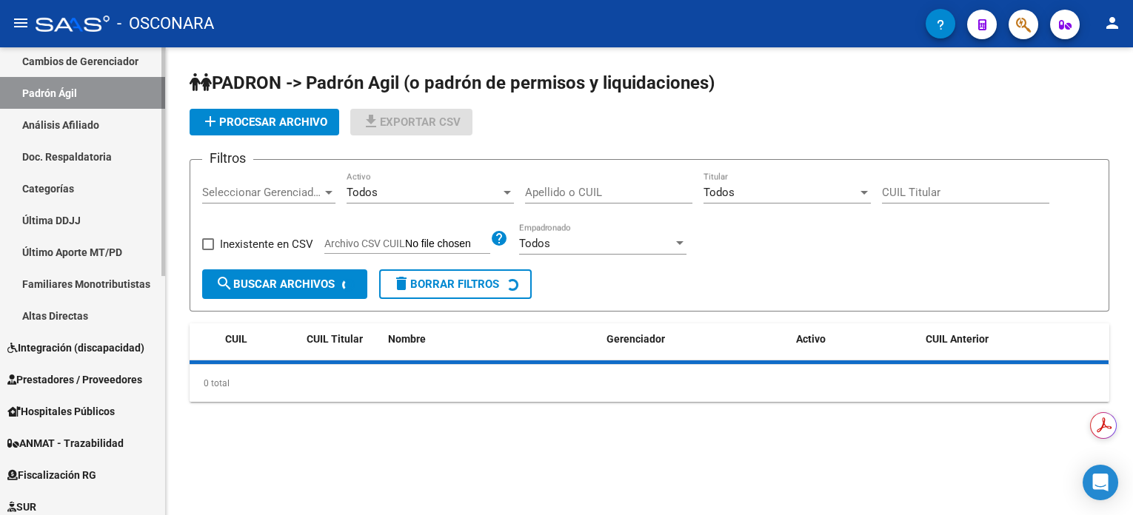
click at [64, 117] on link "Análisis Afiliado" at bounding box center [82, 125] width 165 height 32
